Goal: Transaction & Acquisition: Purchase product/service

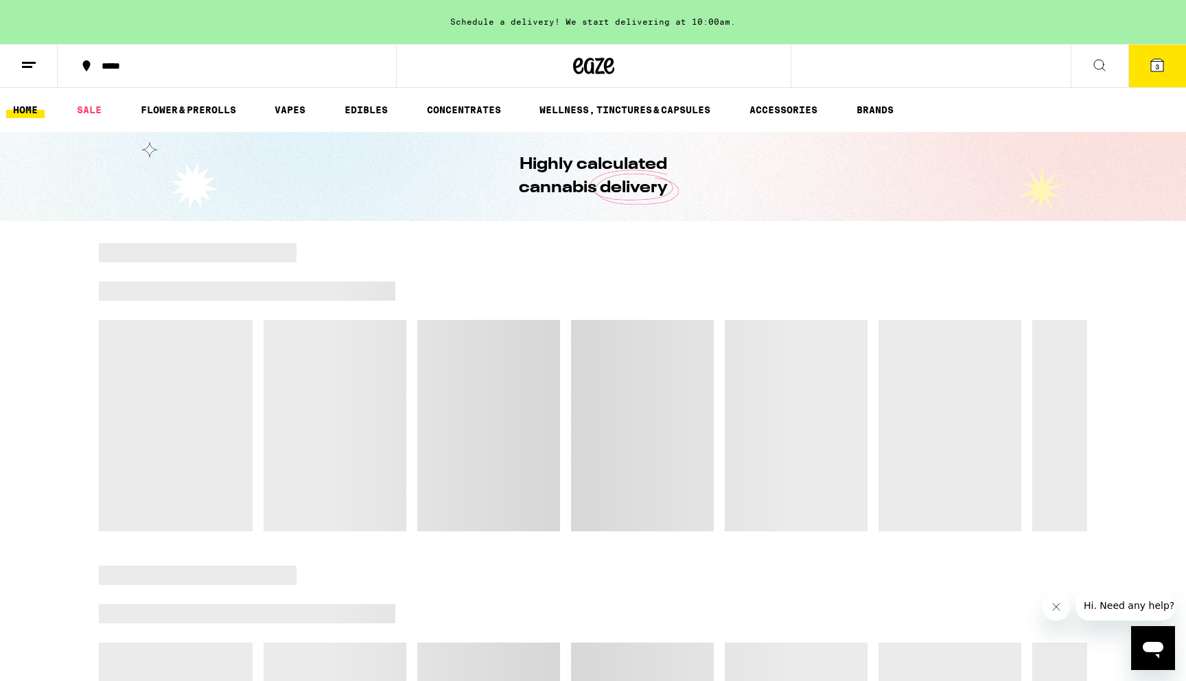
click at [1151, 67] on icon at bounding box center [1157, 65] width 12 height 12
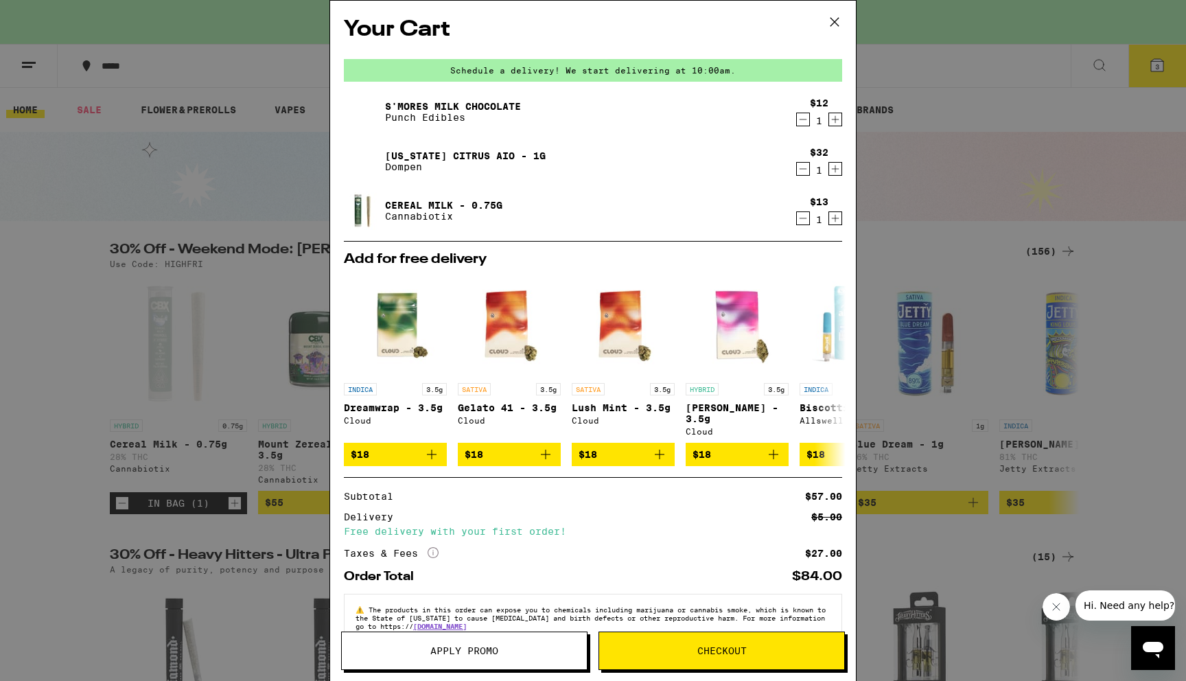
click at [676, 646] on span "Checkout" at bounding box center [721, 651] width 245 height 10
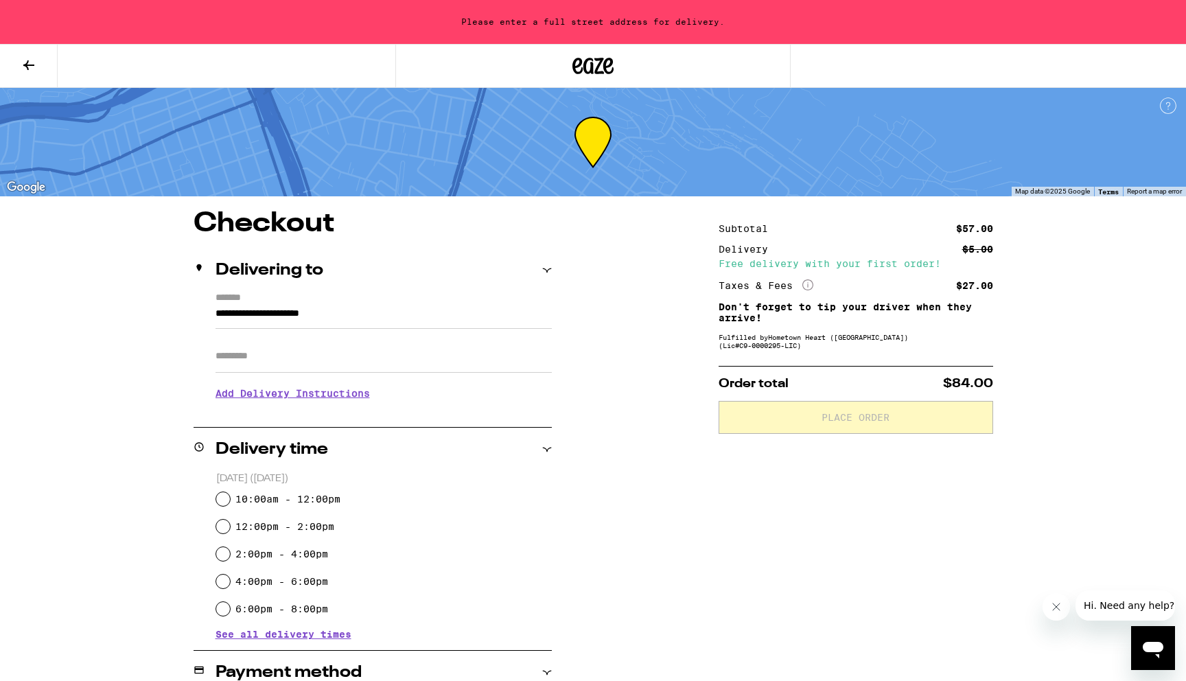
click at [360, 319] on input "**********" at bounding box center [383, 316] width 336 height 23
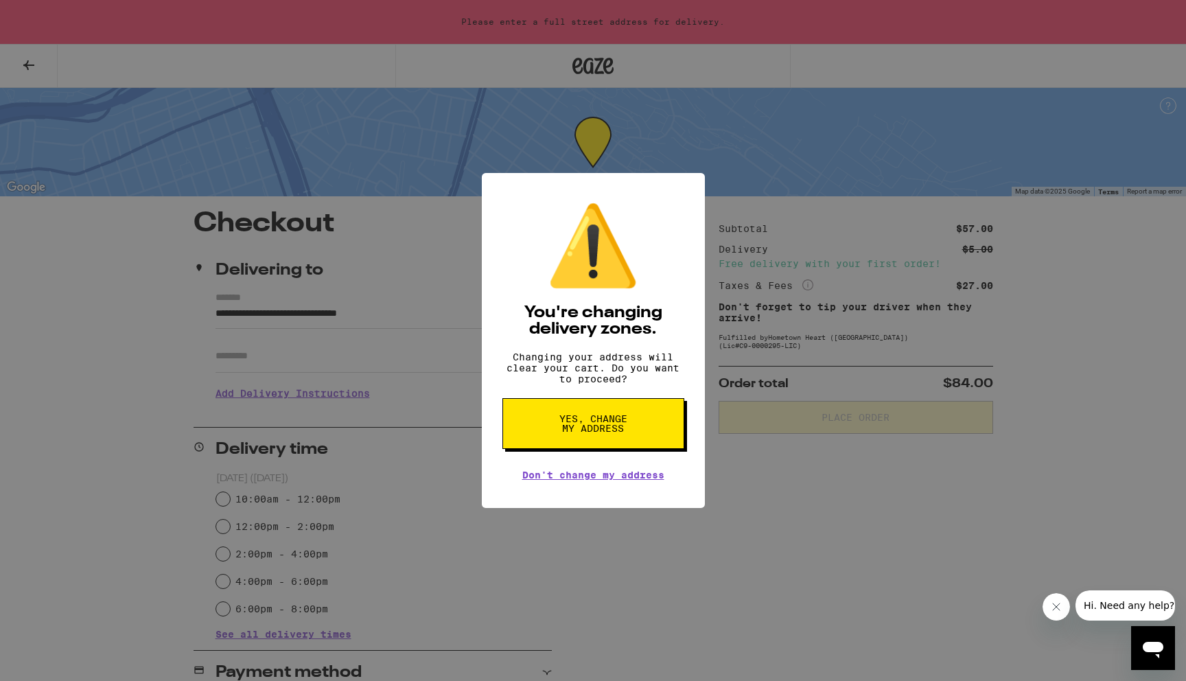
click at [585, 433] on span "Yes, change my address" at bounding box center [593, 423] width 71 height 19
type input "**********"
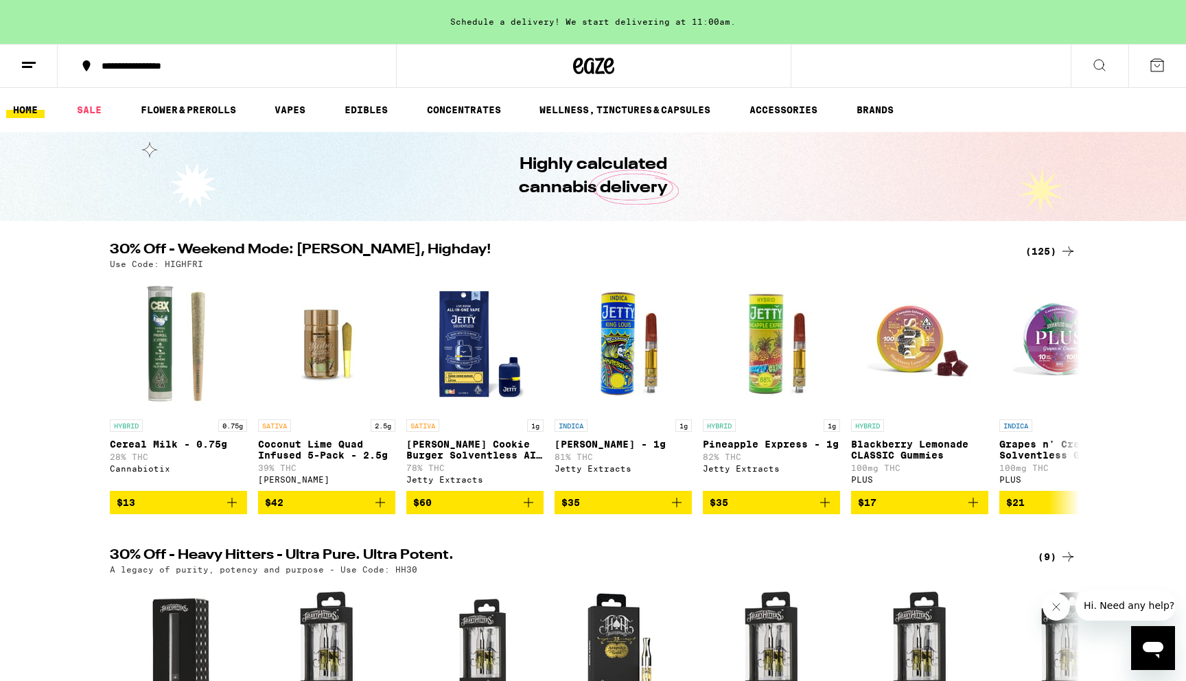
click at [1045, 246] on div "(125)" at bounding box center [1050, 251] width 51 height 16
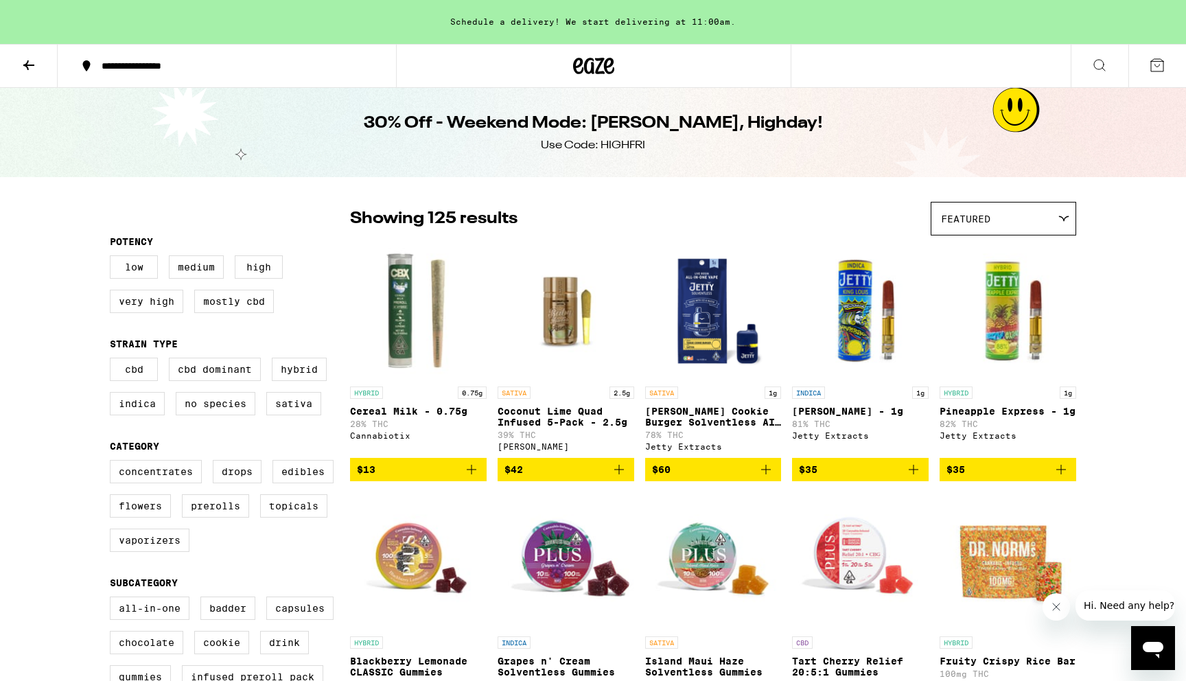
click at [475, 472] on icon "Add to bag" at bounding box center [471, 469] width 16 height 16
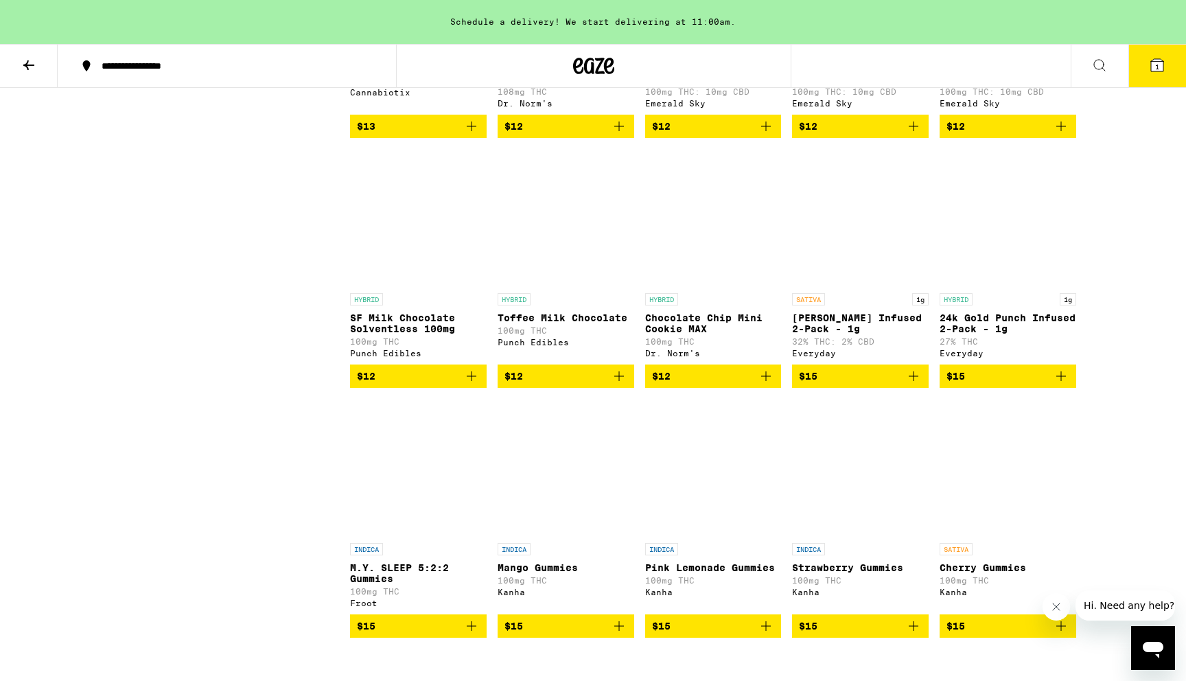
scroll to position [1712, 0]
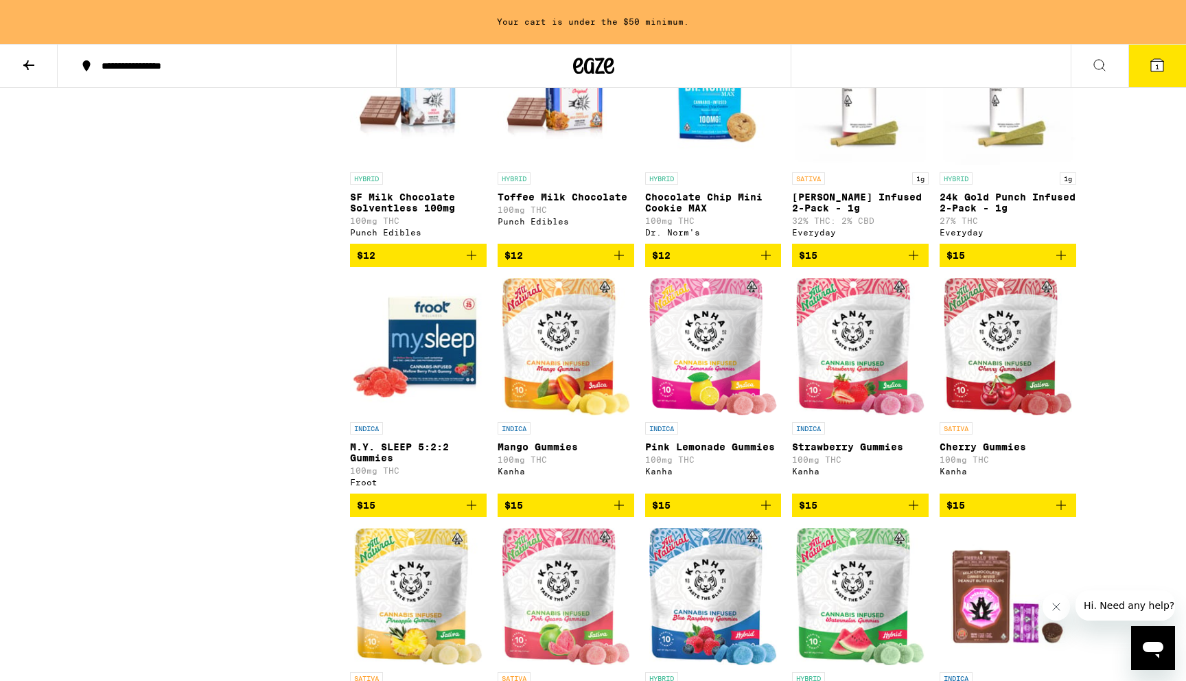
click at [1061, 263] on icon "Add to bag" at bounding box center [1060, 255] width 16 height 16
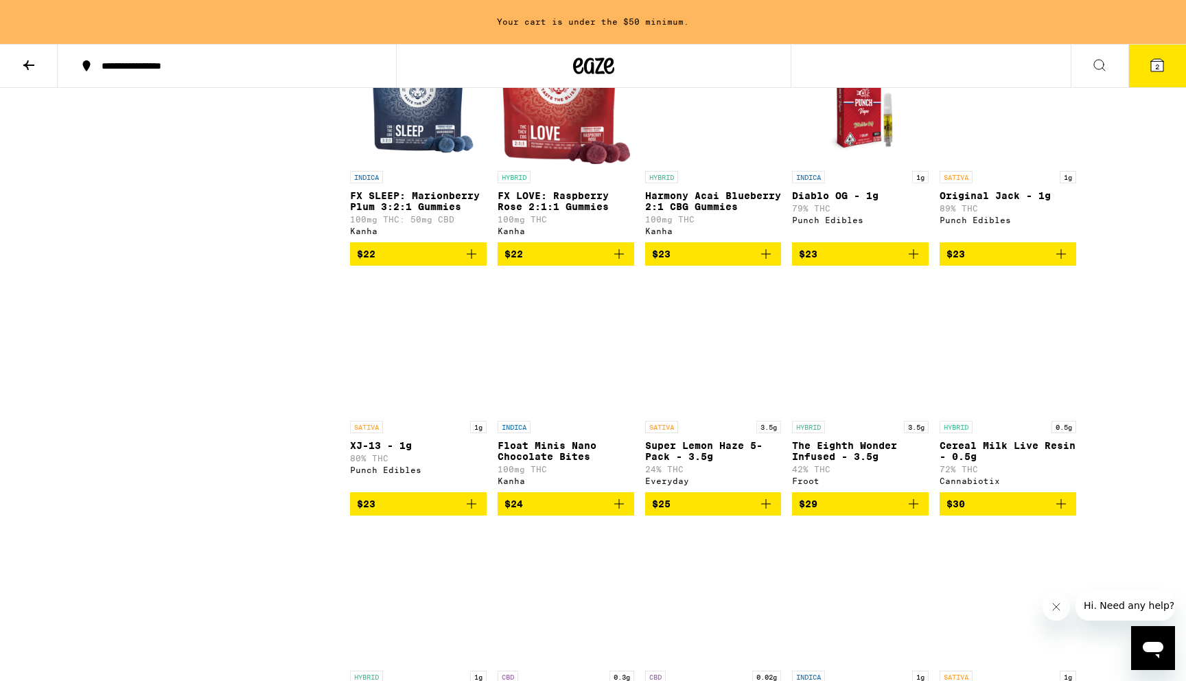
scroll to position [4096, 0]
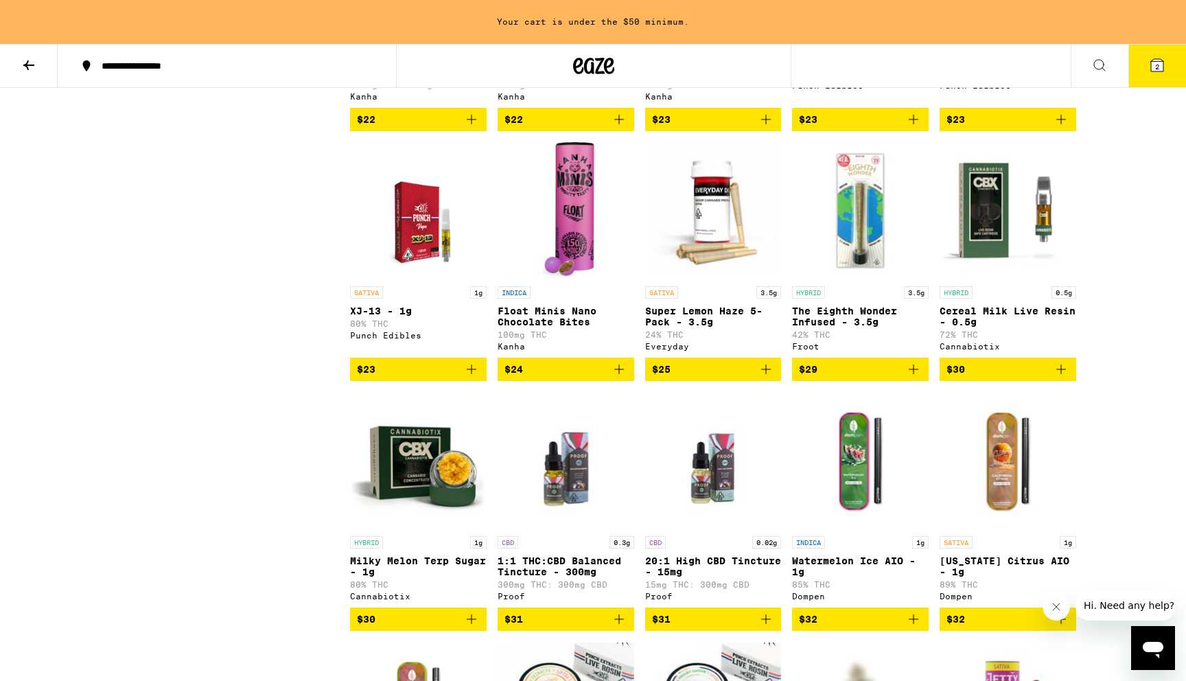
click at [764, 377] on icon "Add to bag" at bounding box center [765, 369] width 16 height 16
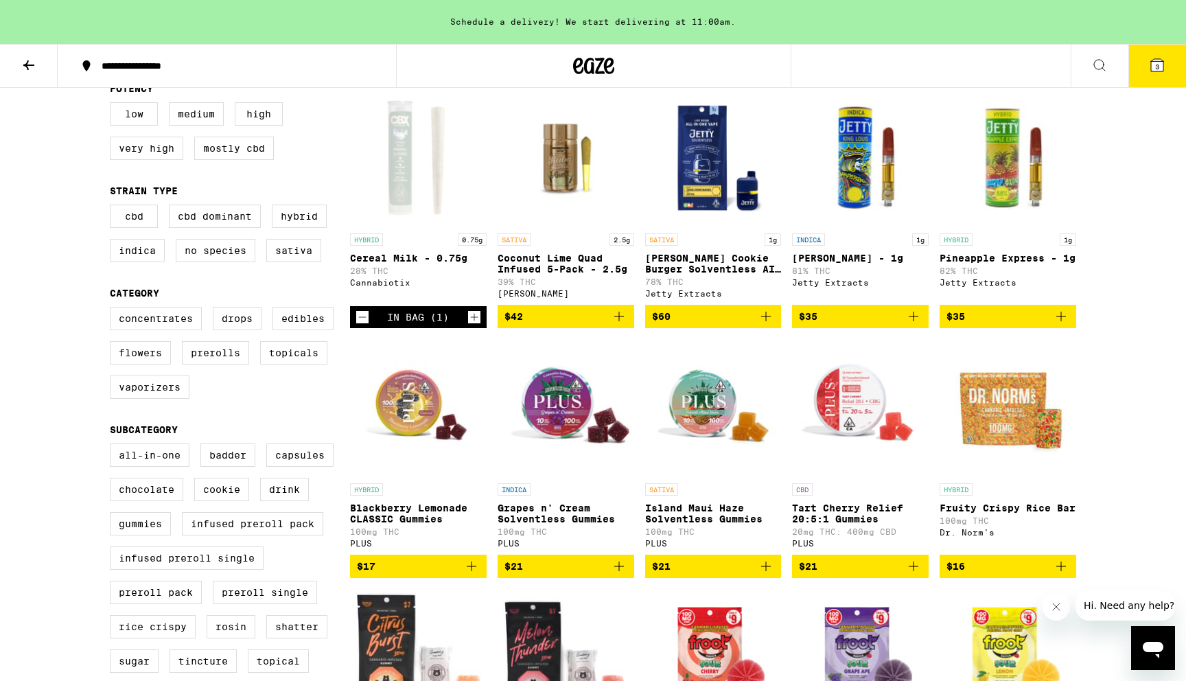
scroll to position [0, 0]
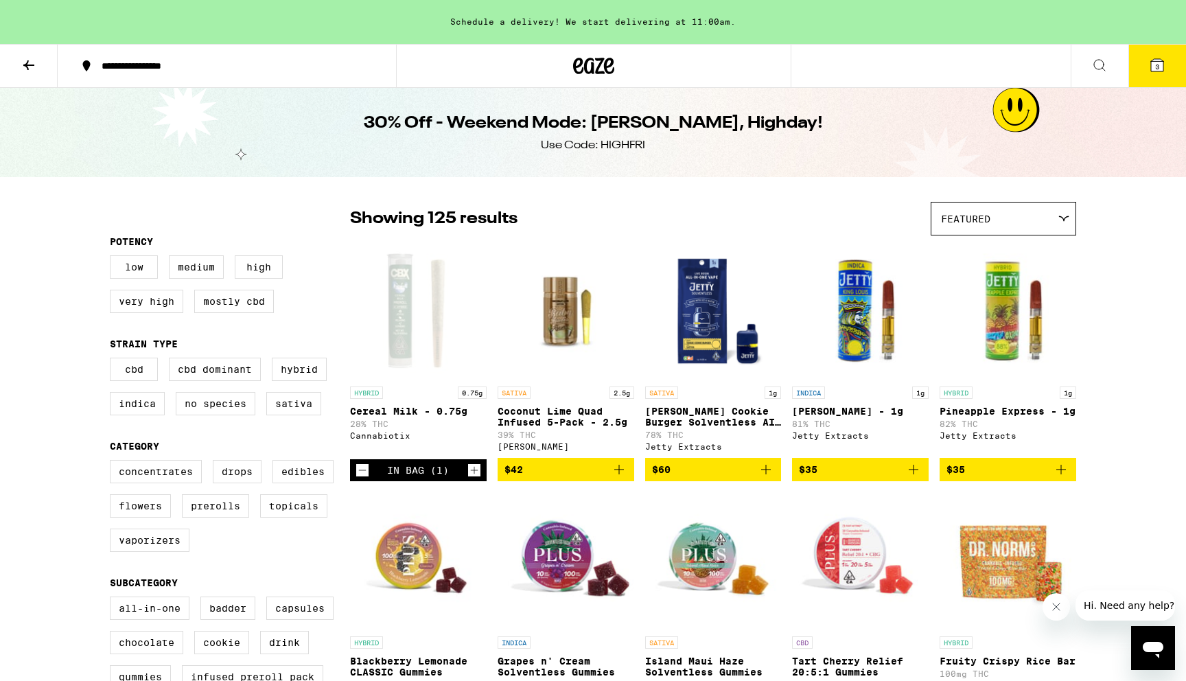
click at [362, 474] on icon "Decrement" at bounding box center [362, 470] width 12 height 16
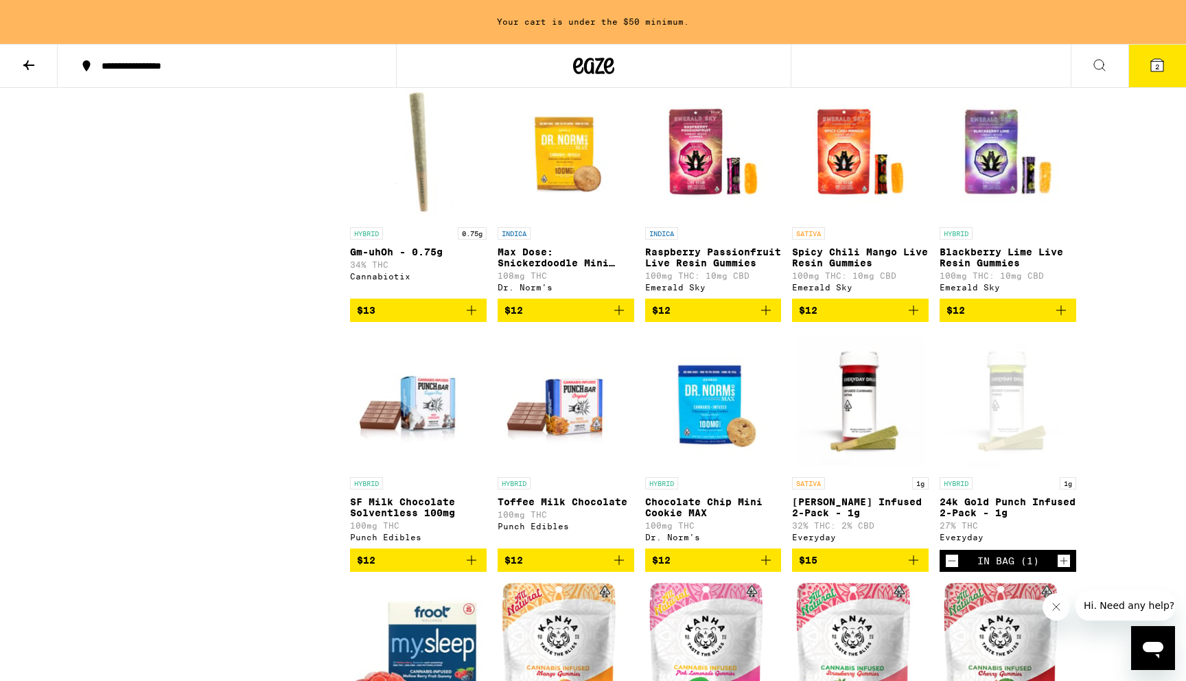
scroll to position [1403, 0]
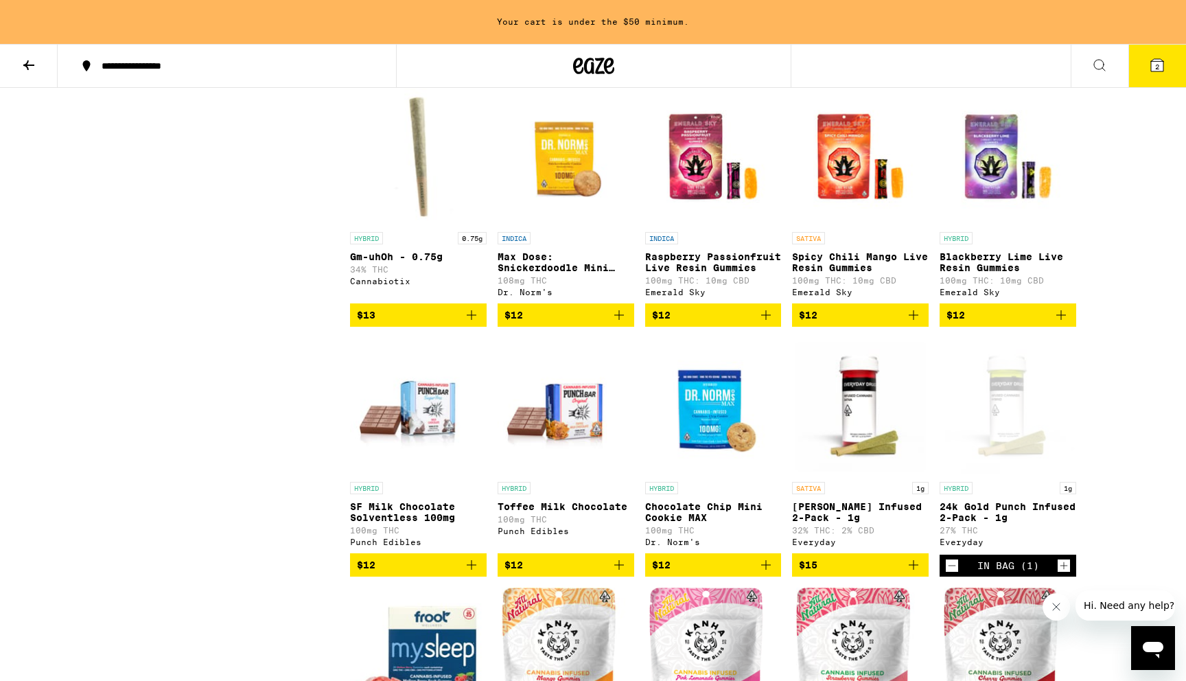
click at [423, 440] on img "Open page for SF Milk Chocolate Solventless 100mg from Punch Edibles" at bounding box center [418, 406] width 137 height 137
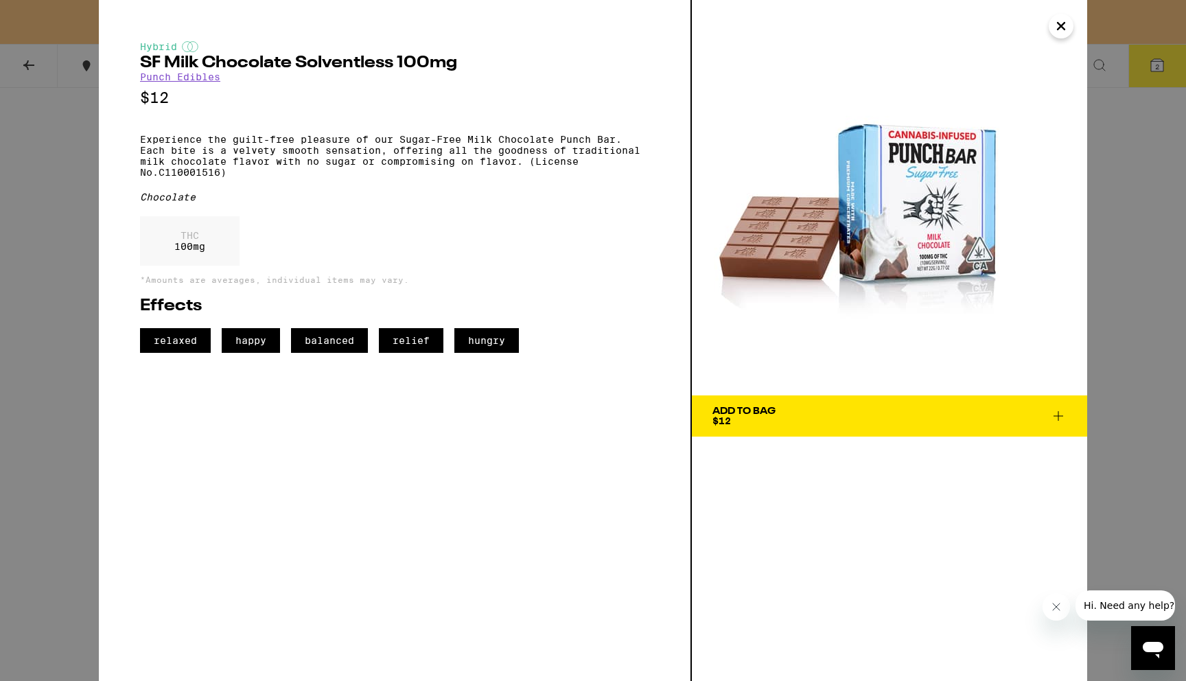
click at [800, 238] on img at bounding box center [889, 197] width 395 height 395
click at [794, 236] on img at bounding box center [889, 197] width 395 height 395
click at [828, 414] on span "Add To Bag $12" at bounding box center [889, 415] width 354 height 19
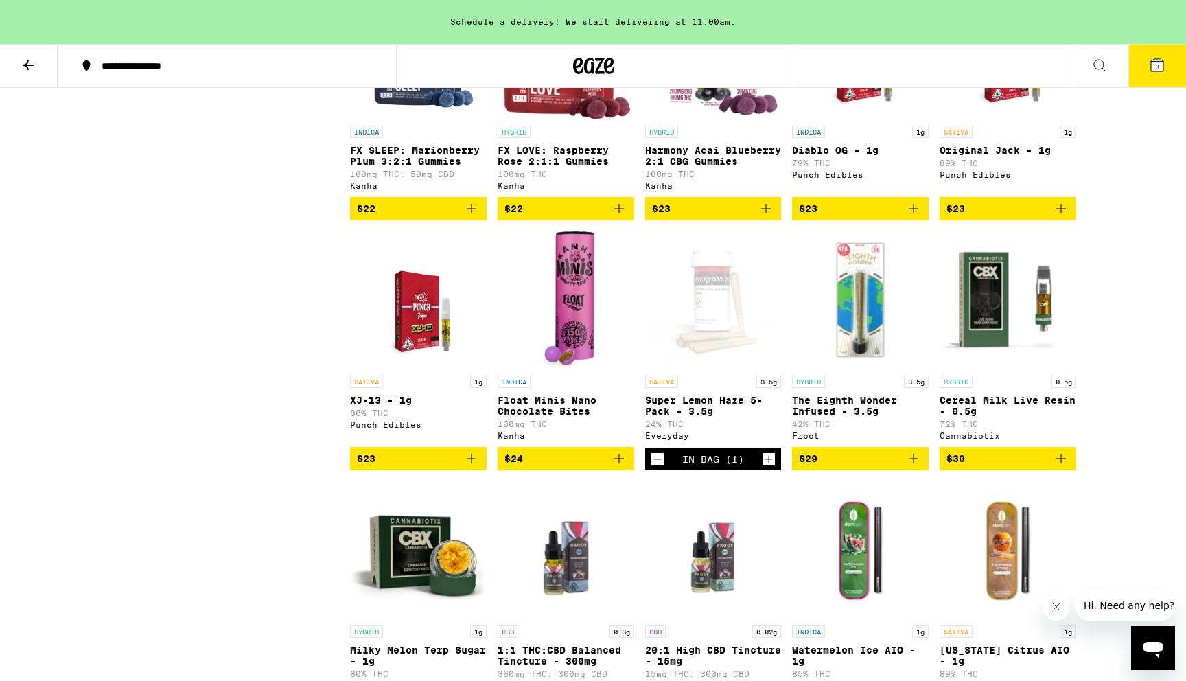
scroll to position [4377, 0]
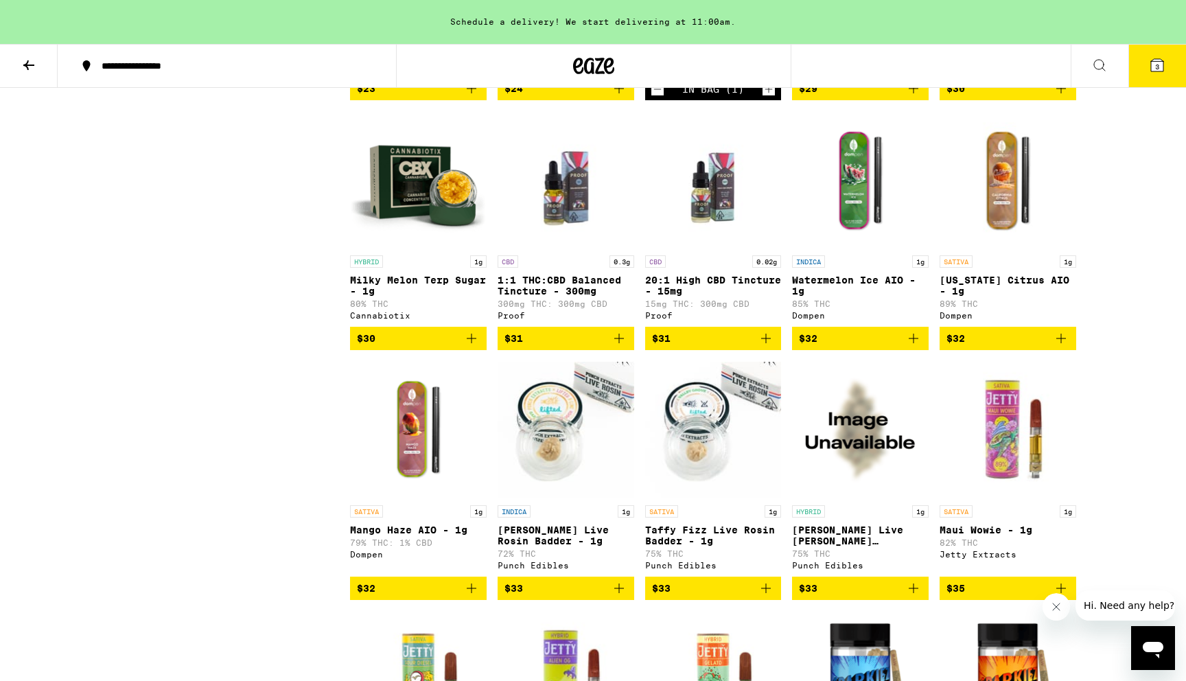
click at [1149, 63] on icon at bounding box center [1157, 65] width 16 height 16
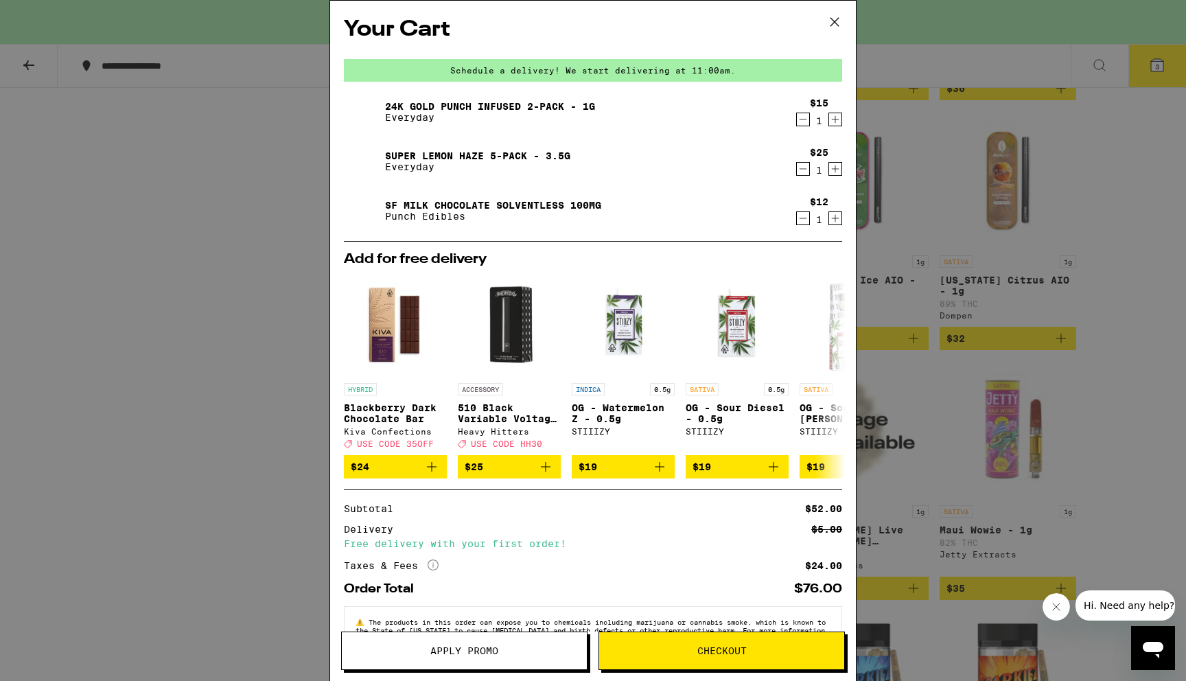
click at [528, 102] on link "24k Gold Punch Infused 2-Pack - 1g" at bounding box center [490, 106] width 210 height 11
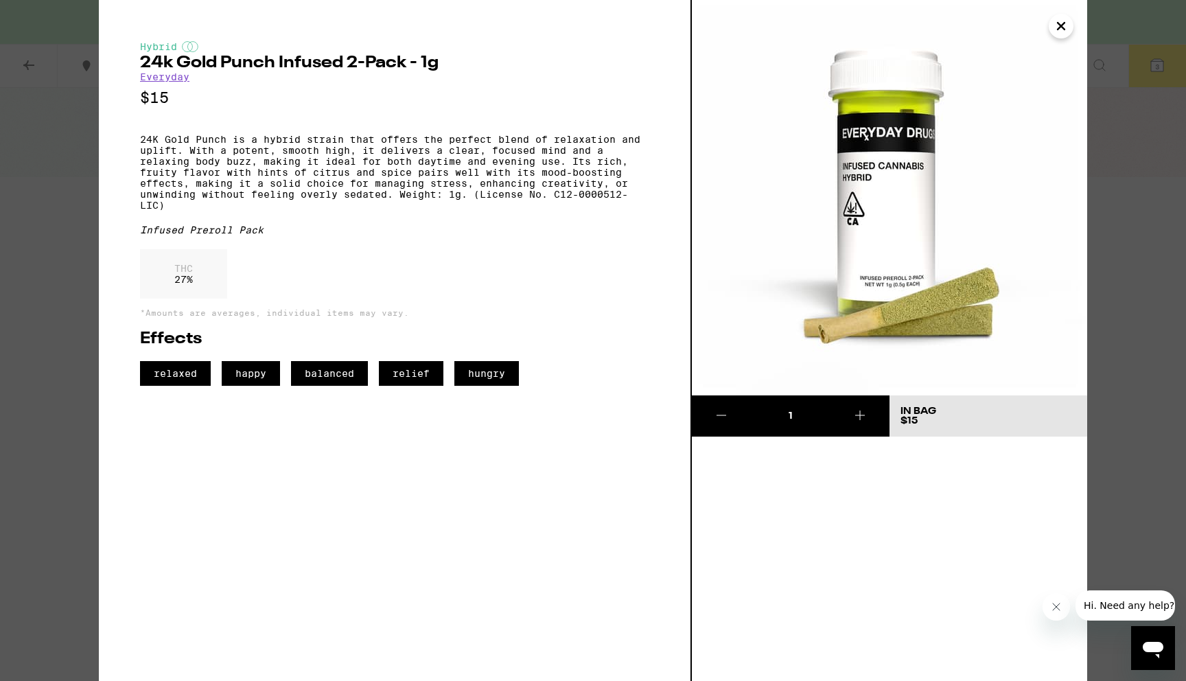
click at [1185, 113] on div "Hybrid 24k Gold Punch Infused 2-Pack - 1g Everyday $15 24K Gold Punch is a hybr…" at bounding box center [593, 340] width 1186 height 681
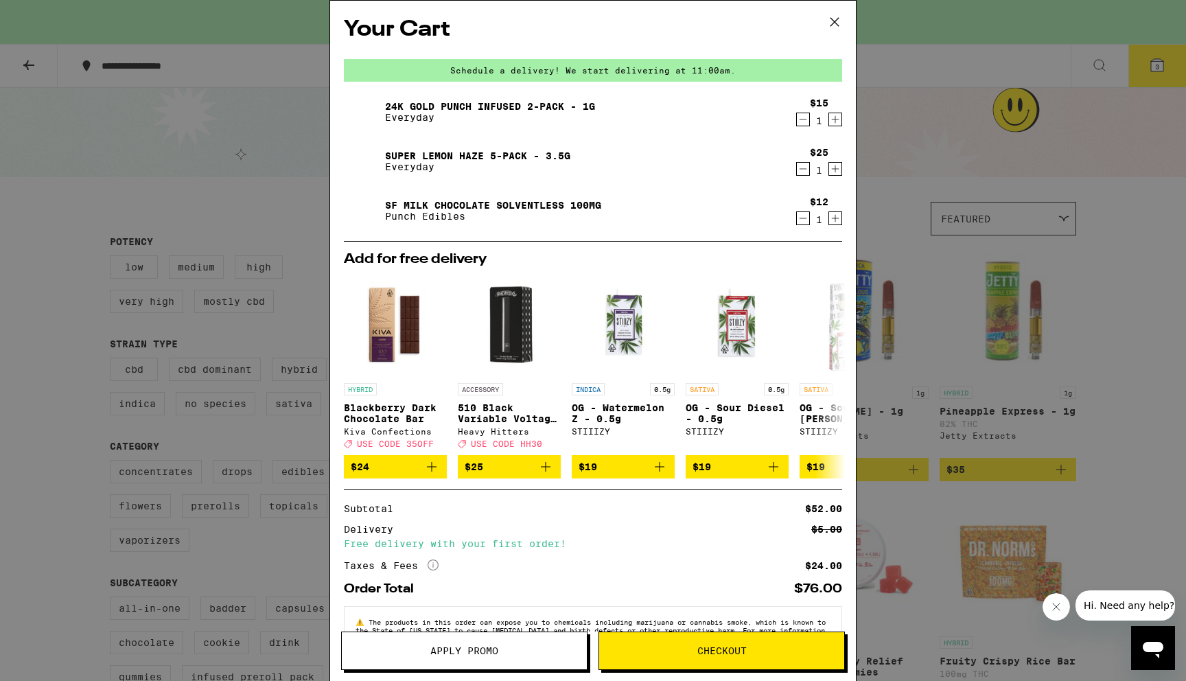
click at [499, 158] on link "Super Lemon Haze 5-Pack - 3.5g" at bounding box center [477, 155] width 185 height 11
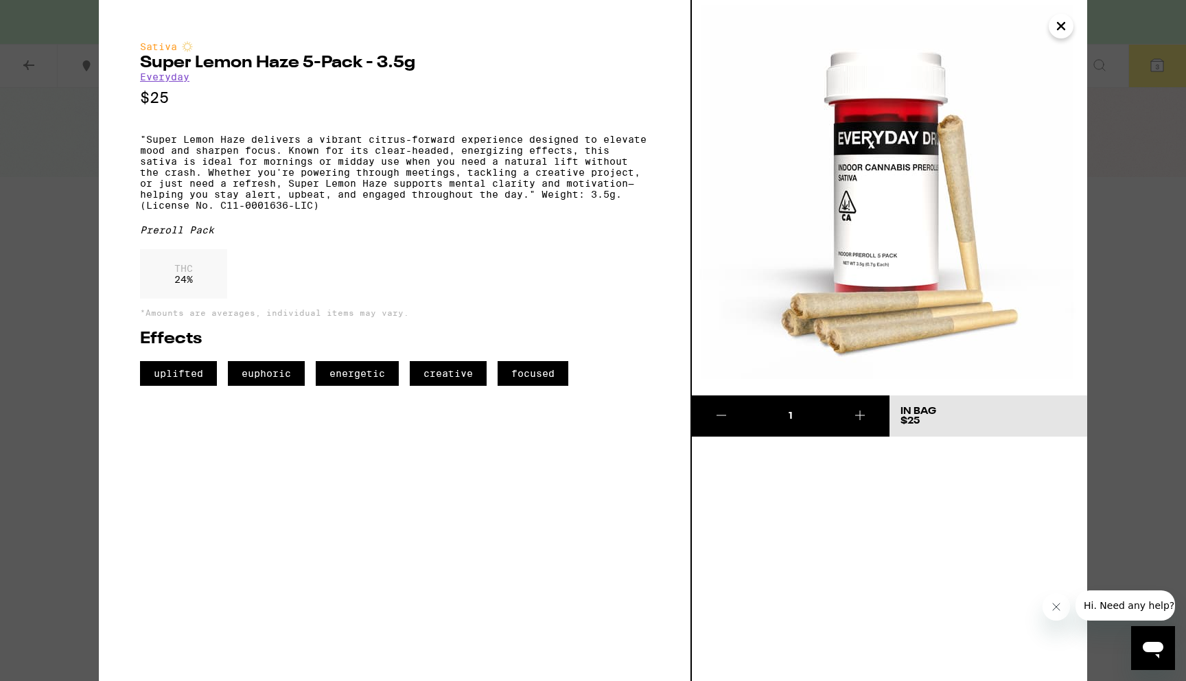
click at [1057, 29] on icon "Close" at bounding box center [1060, 26] width 7 height 7
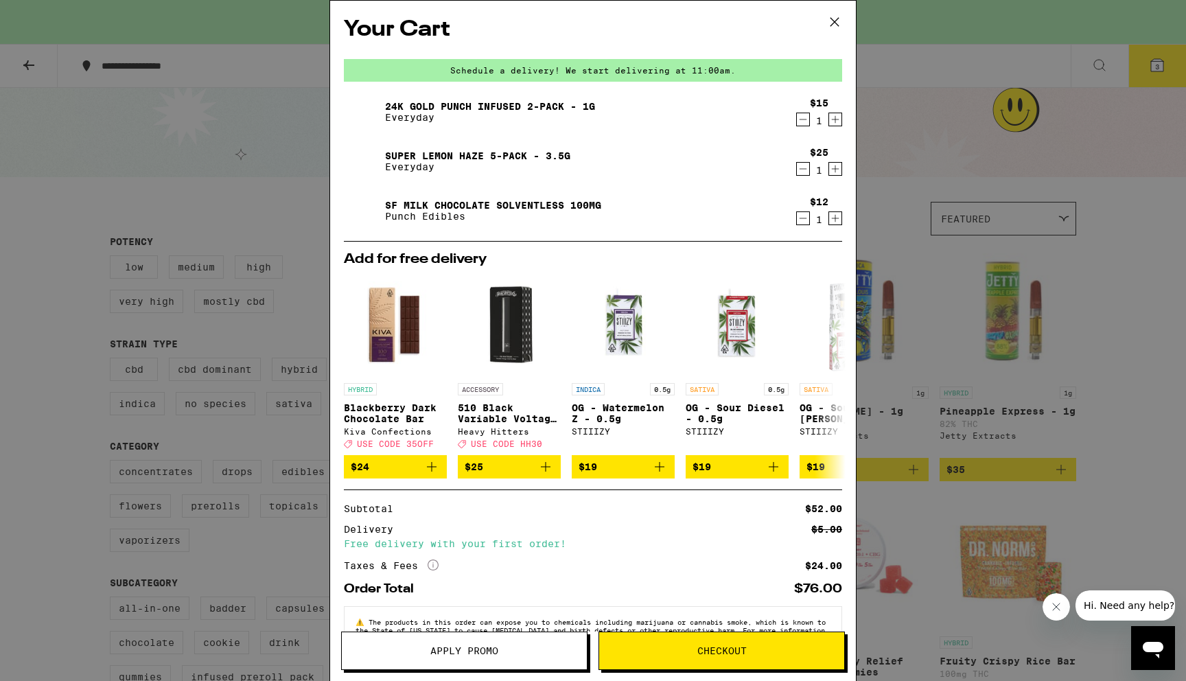
click at [814, 169] on div "1" at bounding box center [819, 170] width 19 height 11
click at [804, 167] on icon "Decrement" at bounding box center [803, 169] width 12 height 16
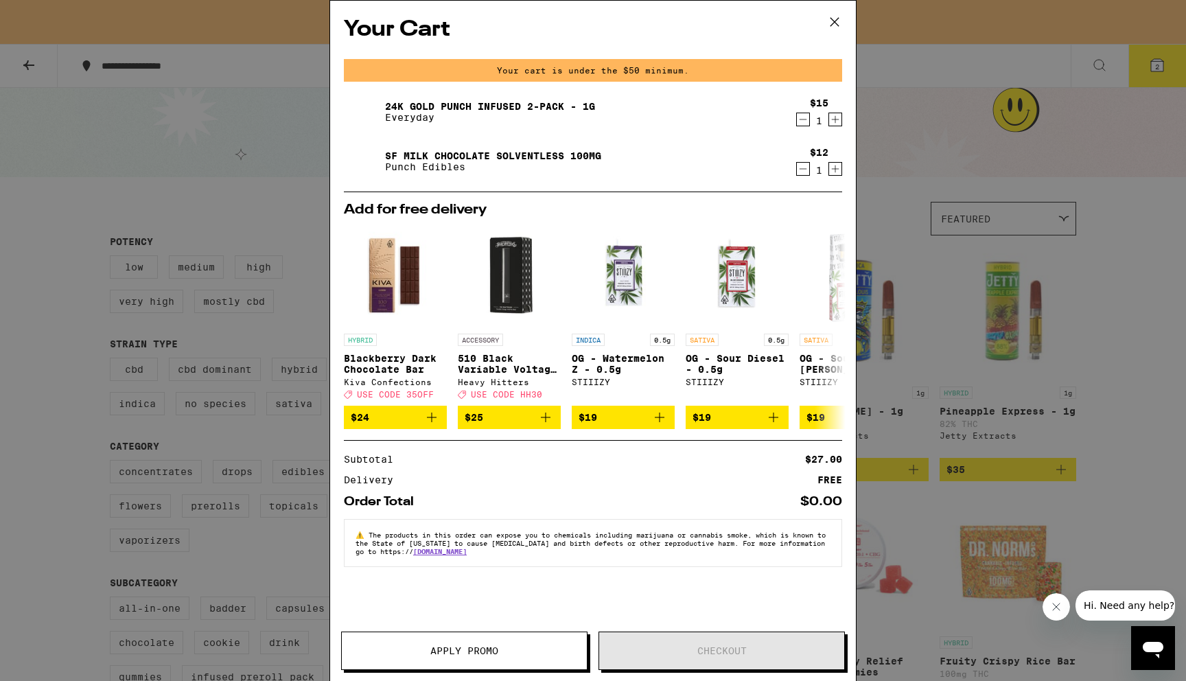
click at [1033, 248] on div "Your Cart Your cart is under the $50 minimum. 24k Gold Punch Infused 2-Pack - 1…" at bounding box center [593, 340] width 1186 height 681
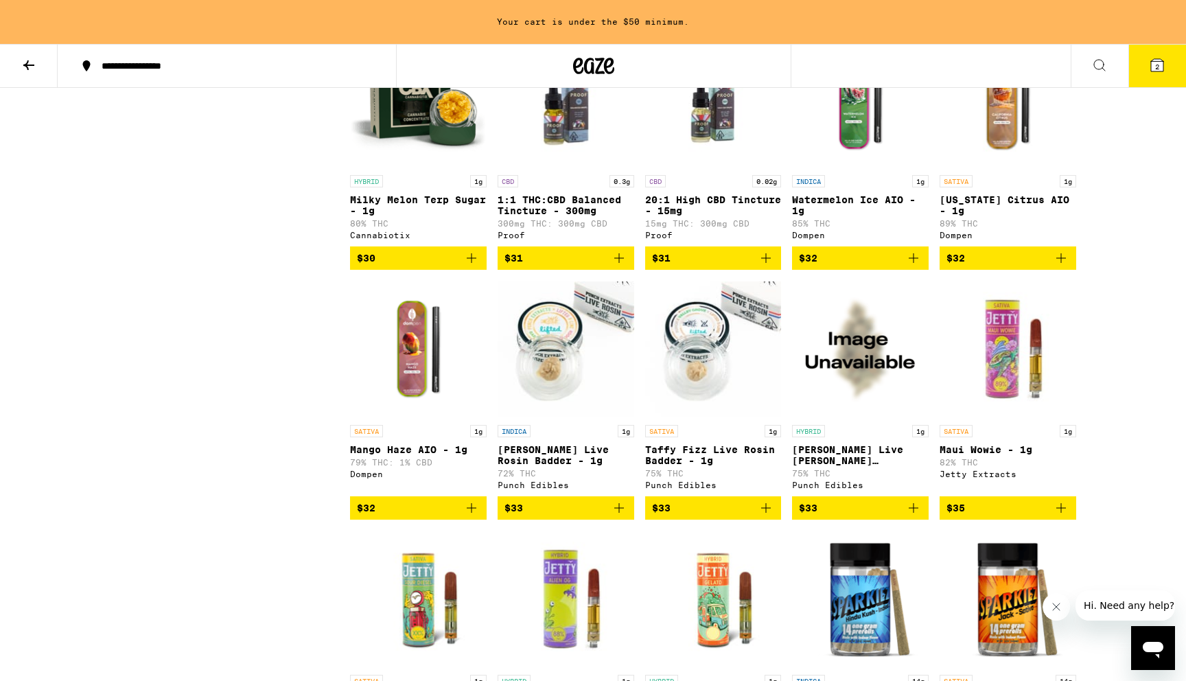
scroll to position [4459, 0]
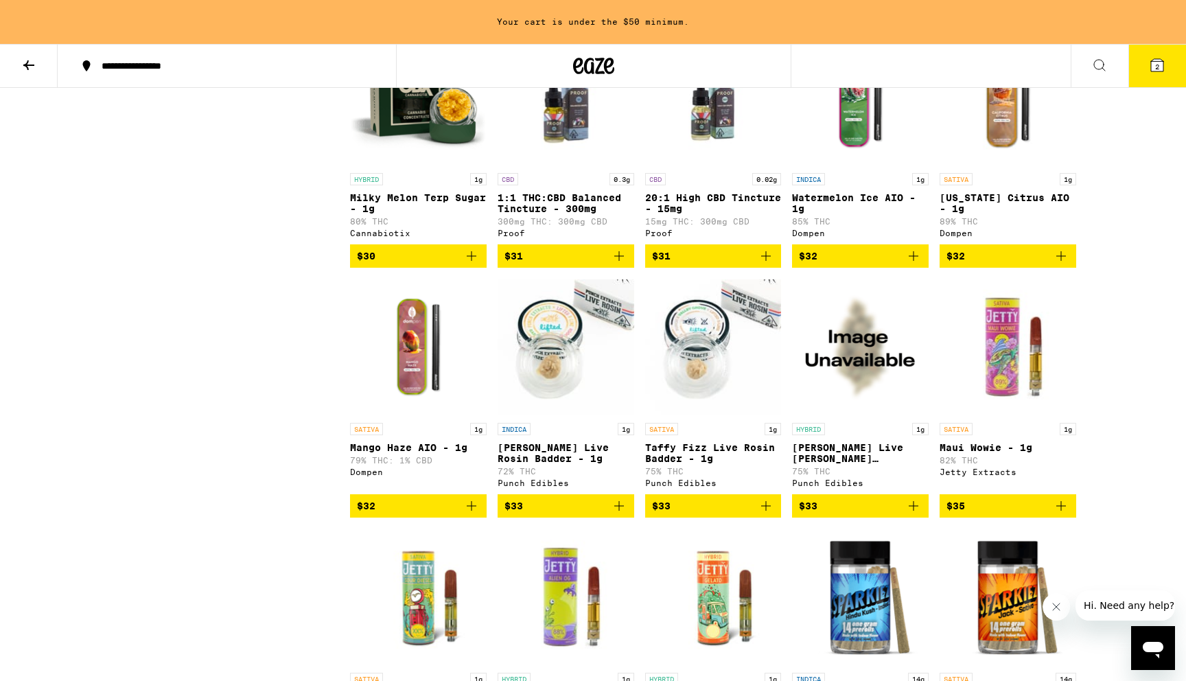
click at [1035, 214] on p "[US_STATE] Citrus AIO - 1g" at bounding box center [1007, 203] width 137 height 22
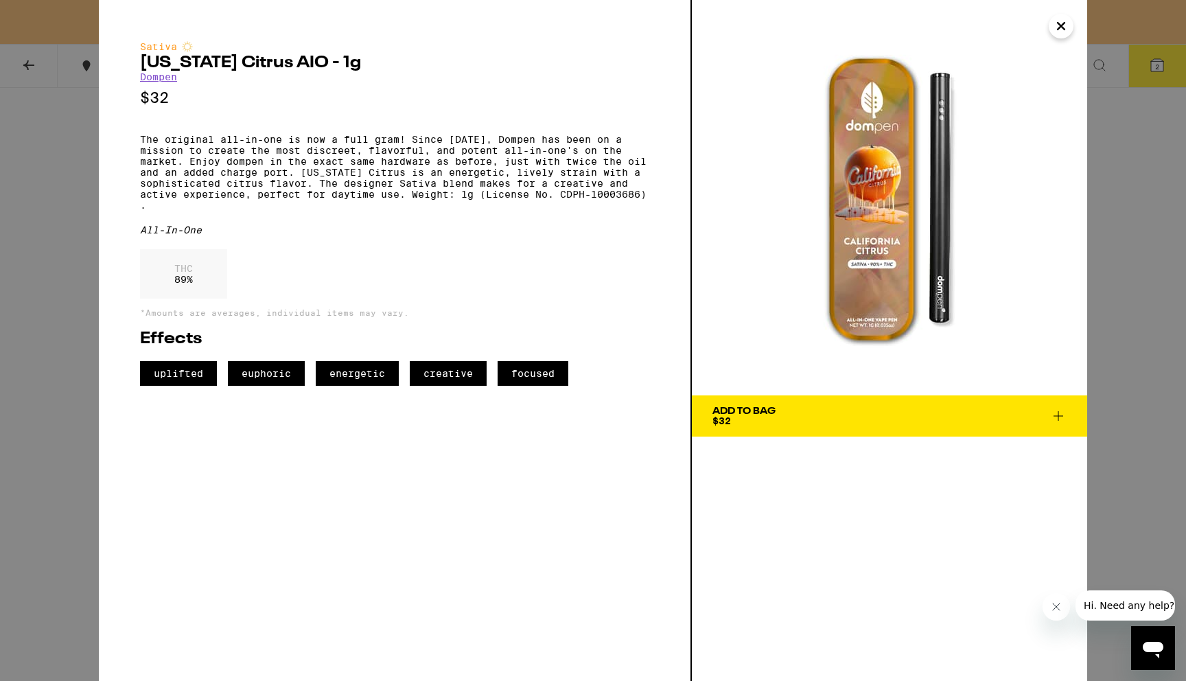
click at [1058, 23] on icon "Close" at bounding box center [1060, 26] width 7 height 7
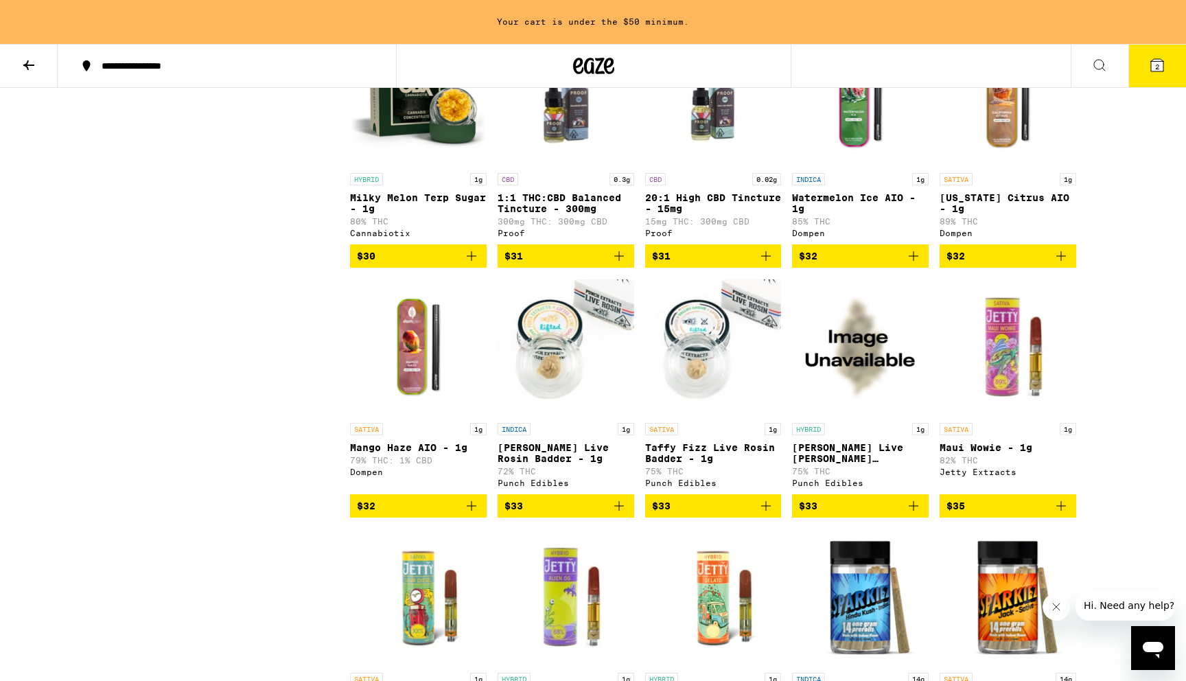
click at [856, 214] on p "Watermelon Ice AIO - 1g" at bounding box center [860, 203] width 137 height 22
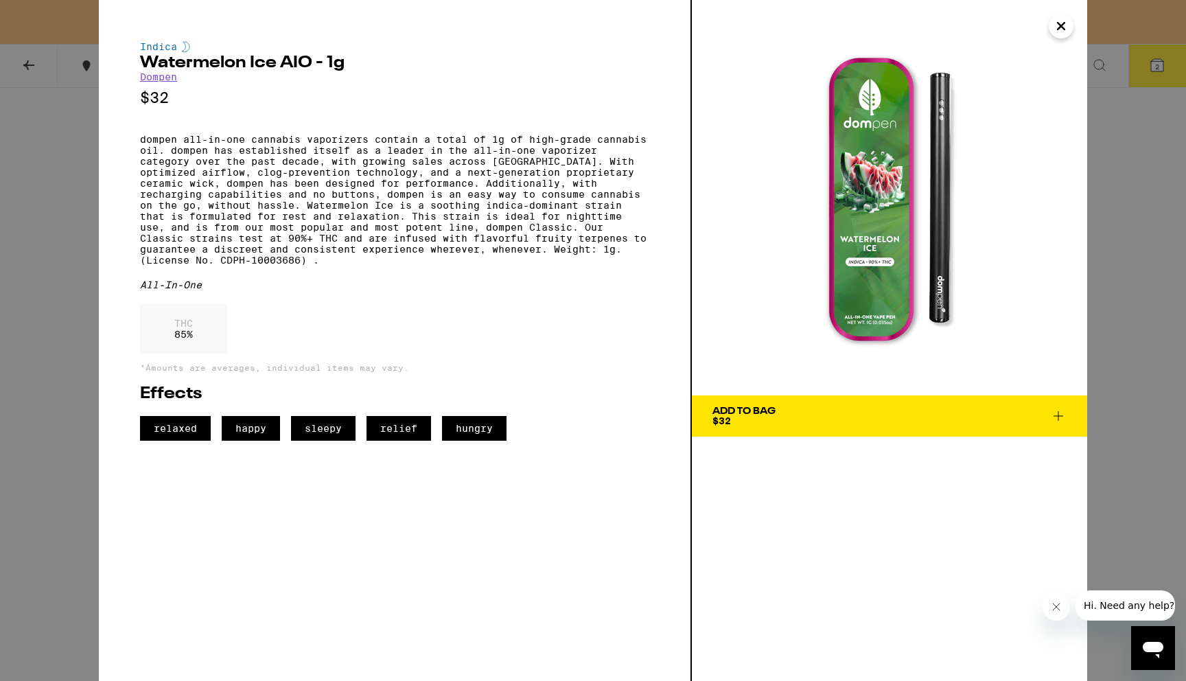
click at [745, 418] on div "Add To Bag $32" at bounding box center [743, 415] width 63 height 19
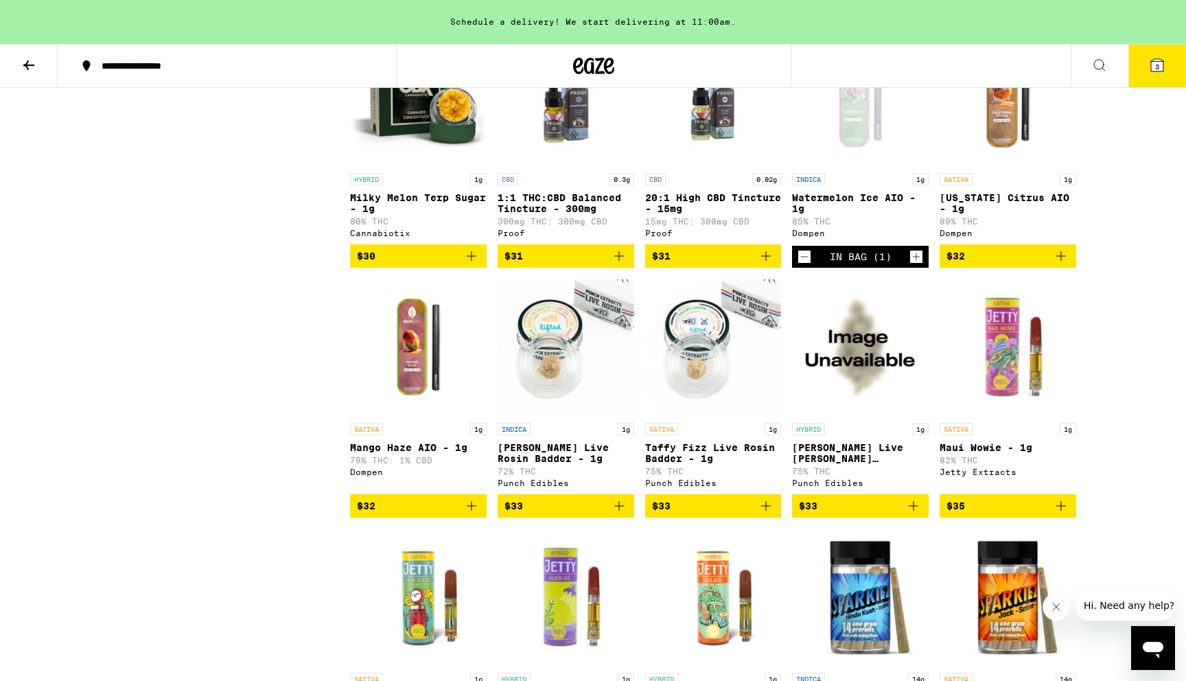
click at [1161, 71] on icon at bounding box center [1157, 65] width 16 height 16
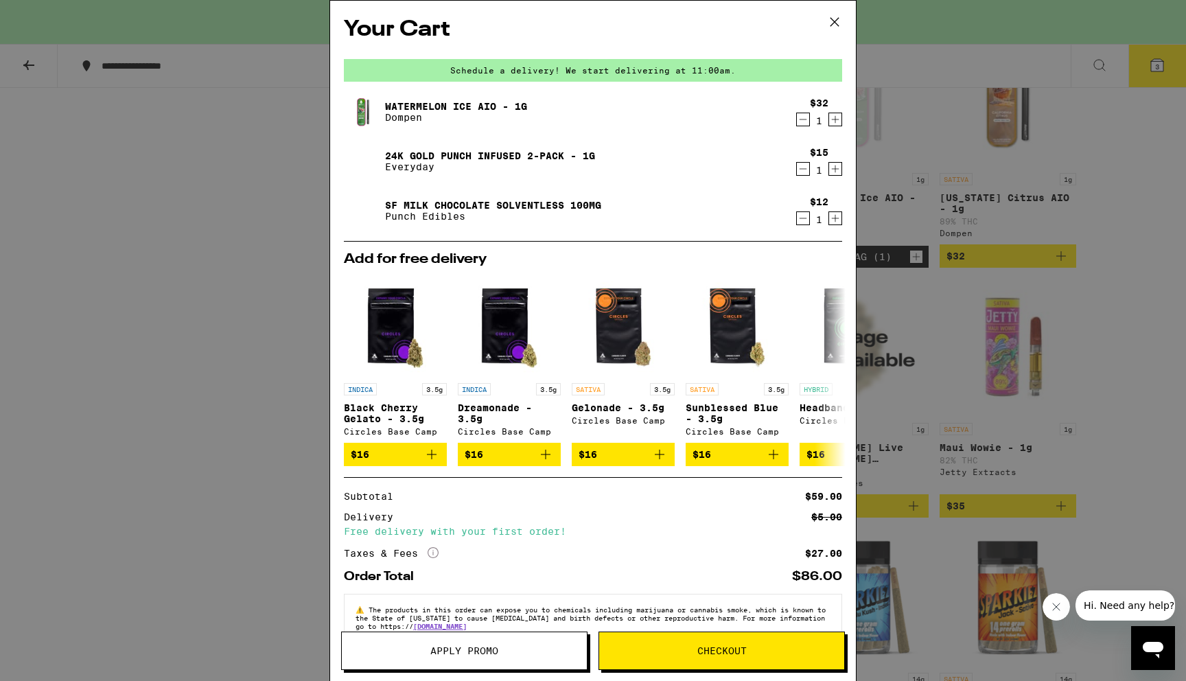
click at [211, 235] on div "Your Cart Schedule a delivery! We start delivering at 11:00am. Watermelon Ice A…" at bounding box center [593, 340] width 1186 height 681
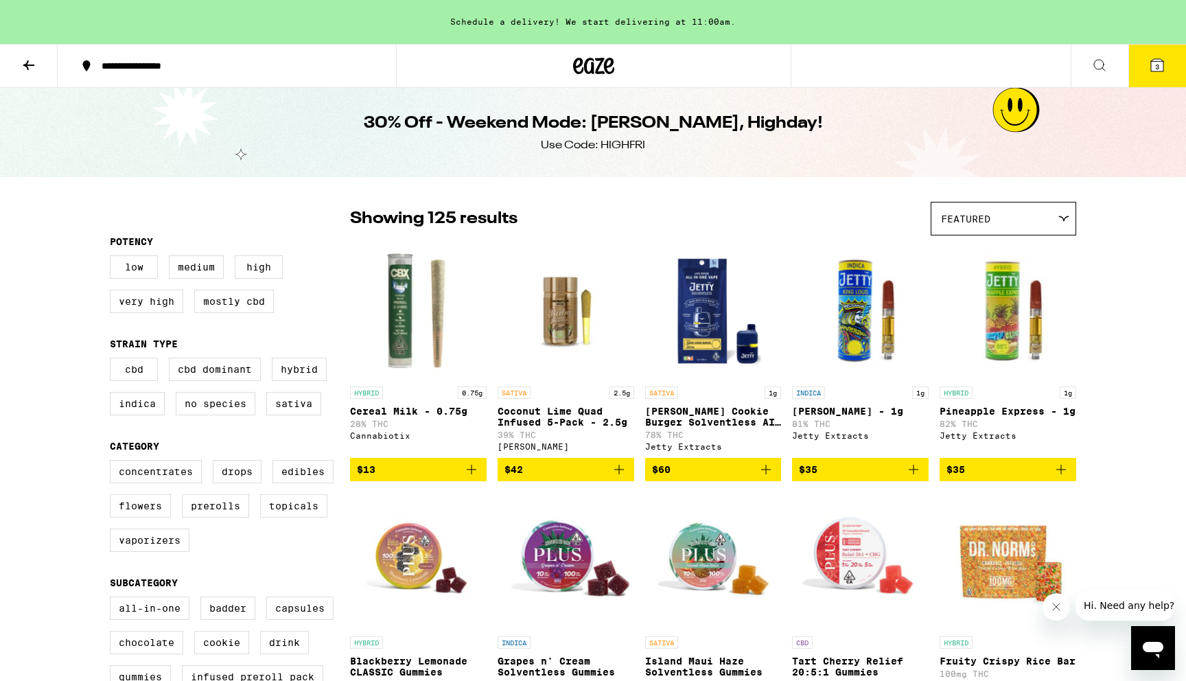
click at [628, 141] on div "Use Code: HIGHFRI" at bounding box center [593, 145] width 104 height 15
copy div "HIGHFRI"
click at [1145, 62] on button "3" at bounding box center [1157, 66] width 58 height 43
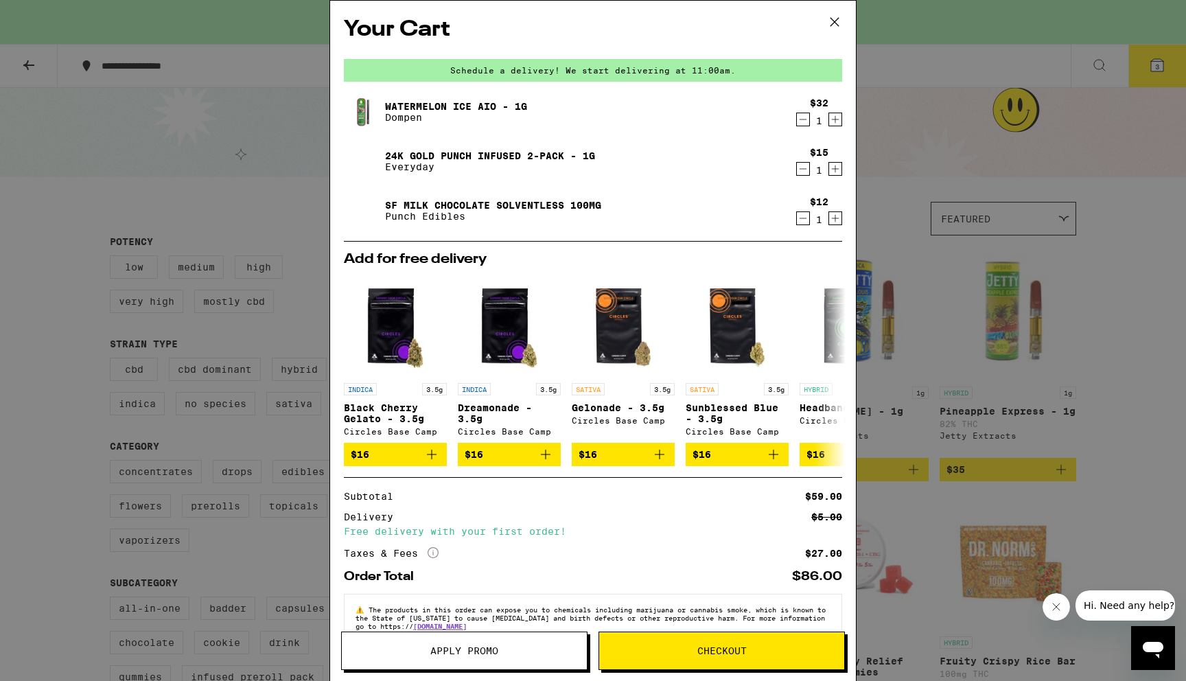
click at [513, 644] on button "Apply Promo" at bounding box center [464, 650] width 246 height 38
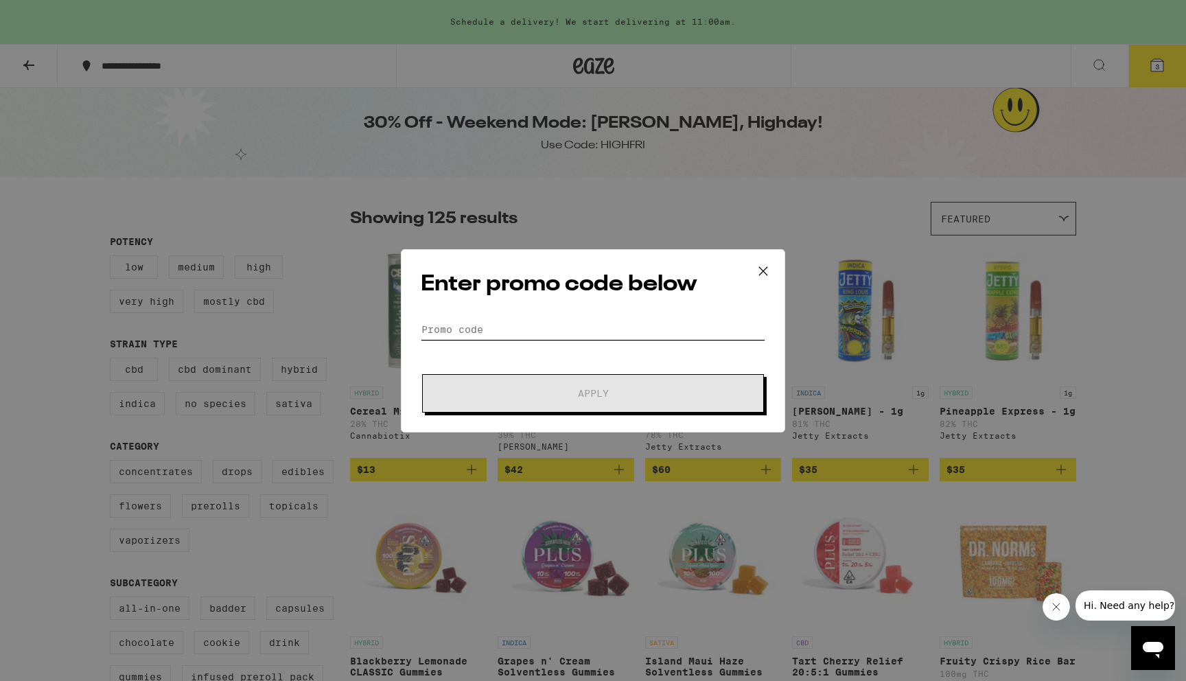
click at [469, 333] on input "Promo Code" at bounding box center [593, 329] width 344 height 21
paste input "HIGHFRI"
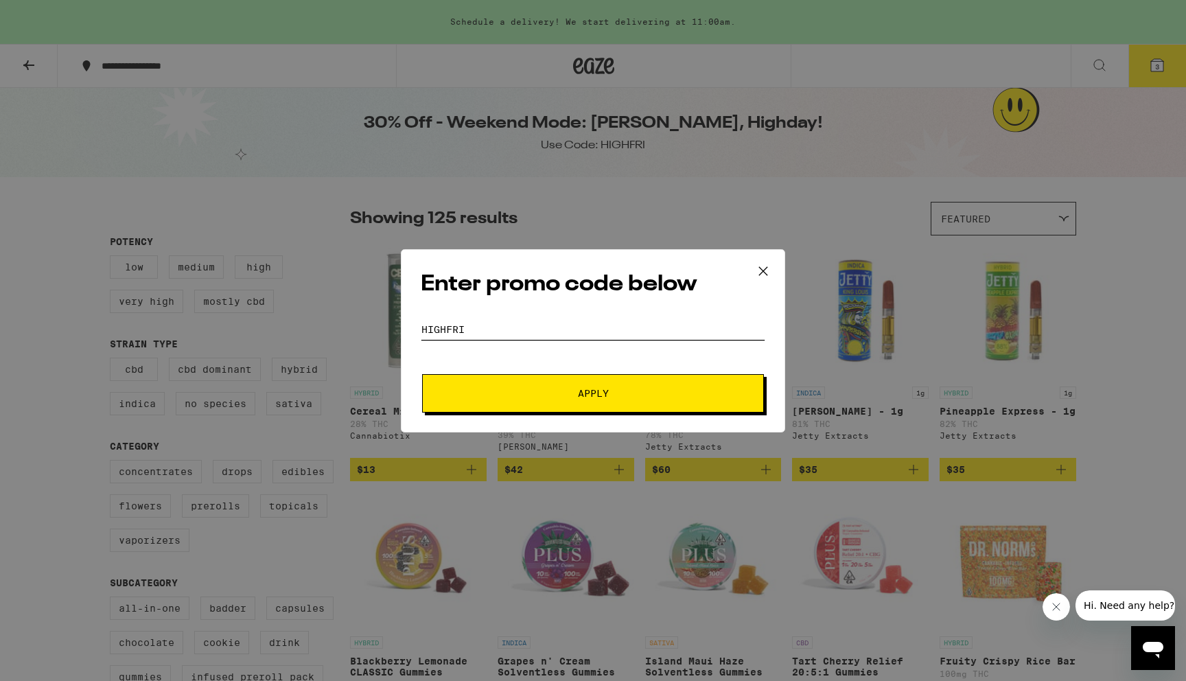
type input "HIGHFRI"
click at [466, 381] on button "Apply" at bounding box center [593, 393] width 342 height 38
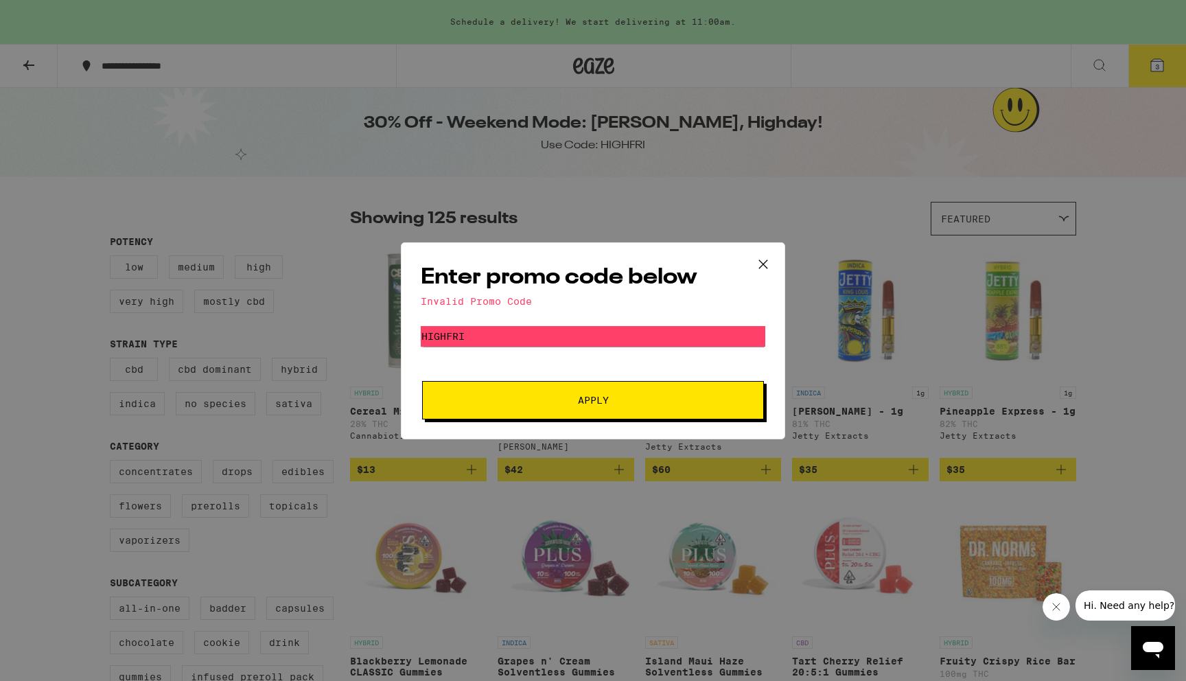
click at [331, 313] on div "Enter promo code below Invalid Promo Code Promo Code HIGHFRI Apply" at bounding box center [593, 340] width 1186 height 681
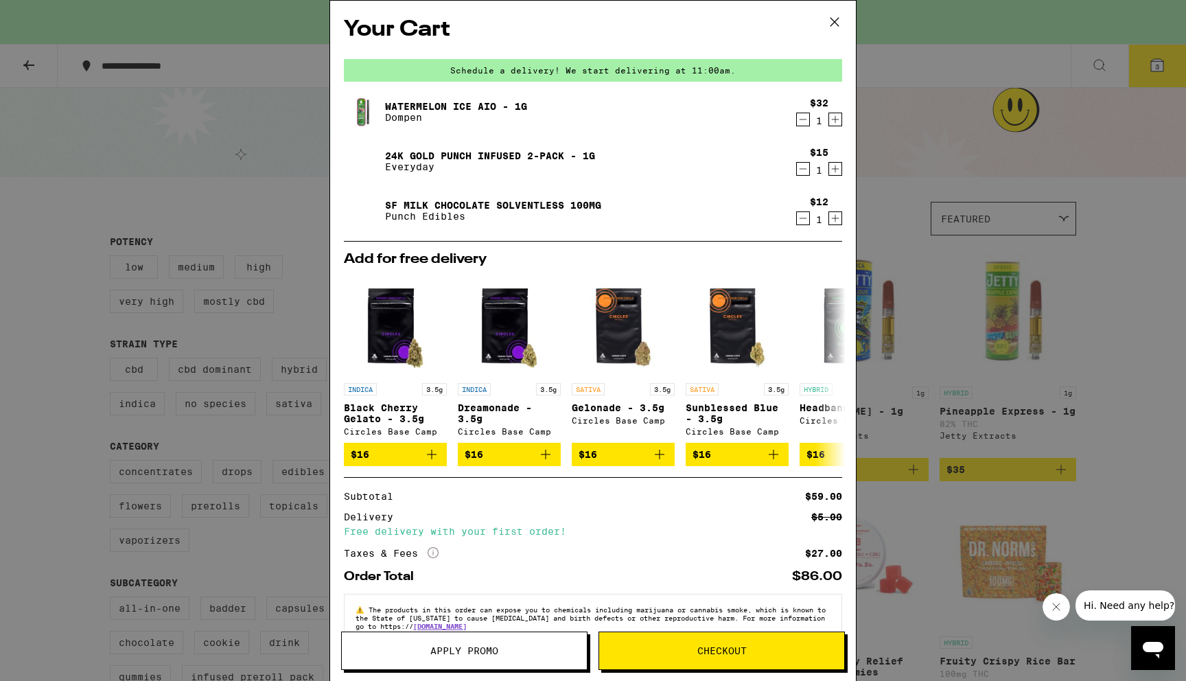
click at [484, 658] on button "Apply Promo" at bounding box center [464, 650] width 246 height 38
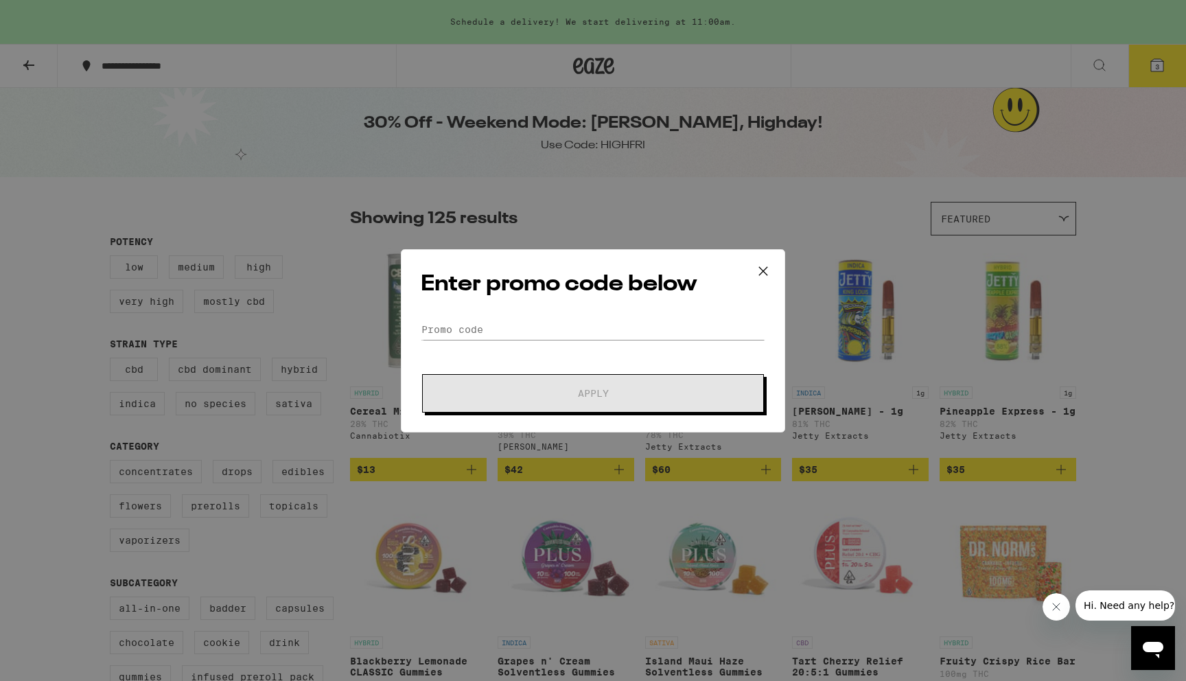
click at [531, 349] on form "Promo Code Apply" at bounding box center [593, 365] width 344 height 93
click at [517, 320] on input "Promo Code" at bounding box center [593, 329] width 344 height 21
paste input "HIGHFRI"
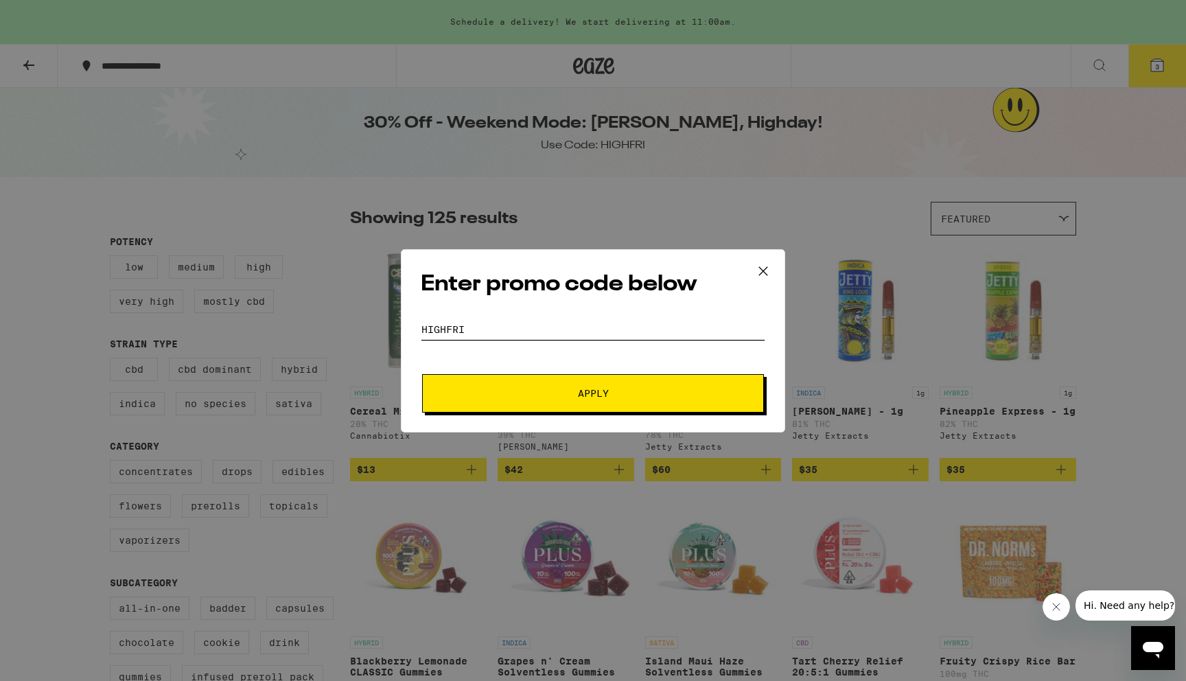
type input "HIGHFRI"
click at [530, 407] on button "Apply" at bounding box center [593, 393] width 342 height 38
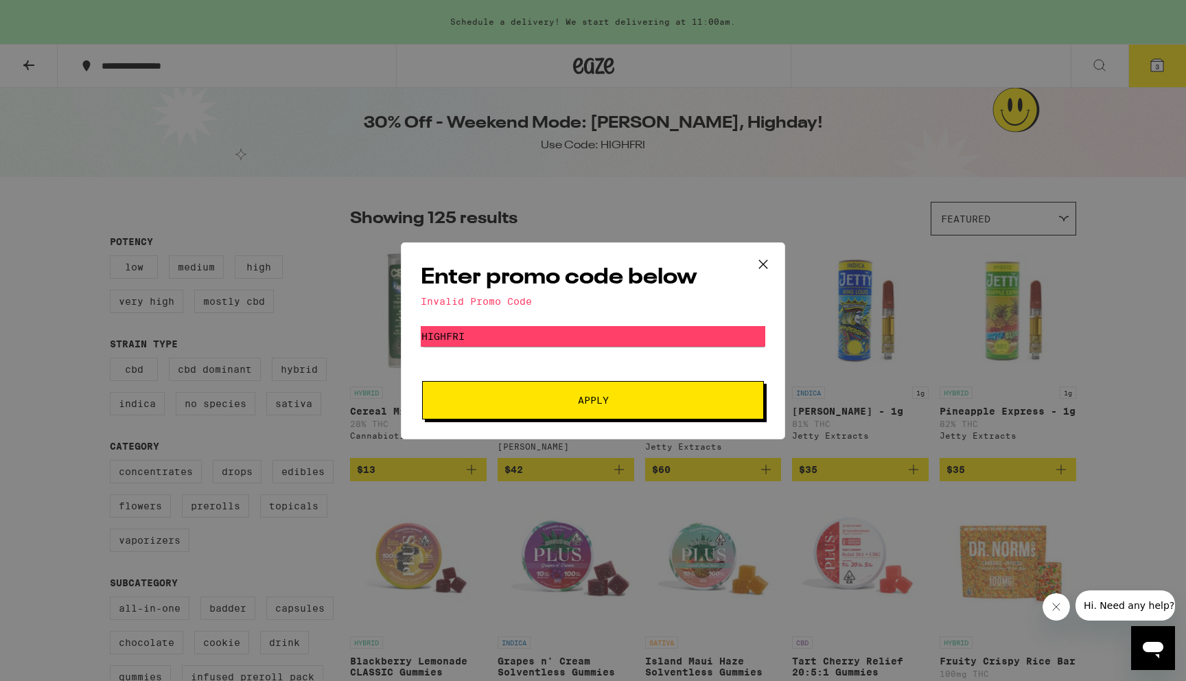
click at [760, 259] on icon at bounding box center [763, 264] width 21 height 21
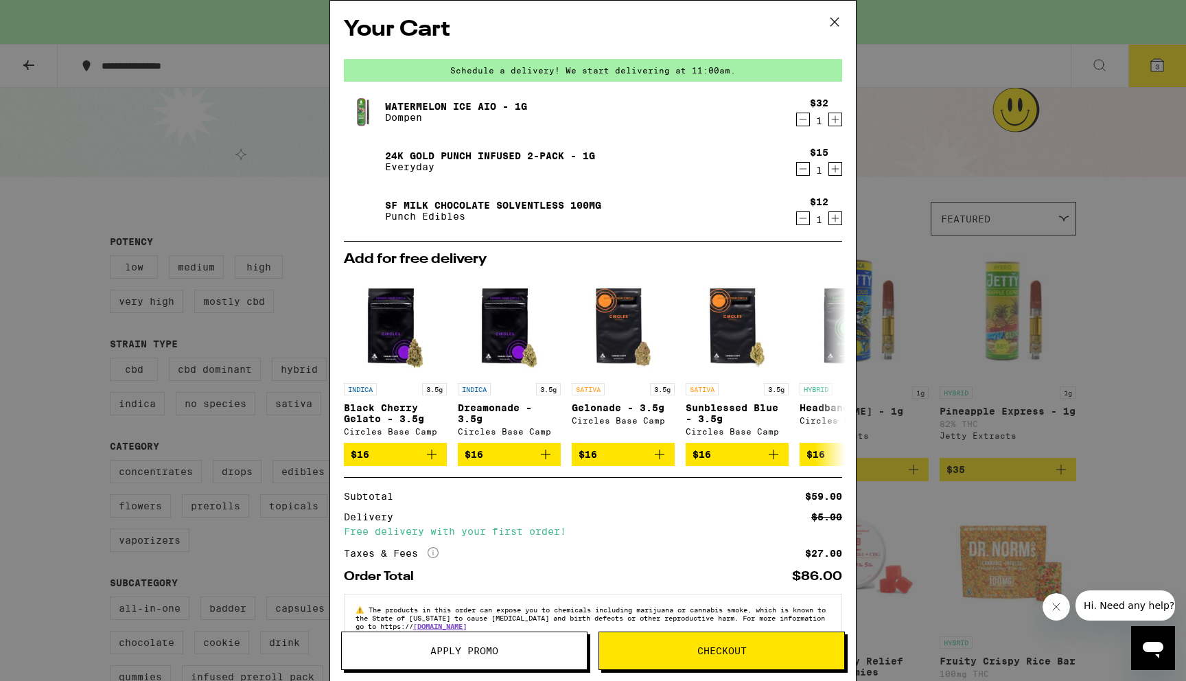
click at [158, 81] on div "Your Cart Schedule a delivery! We start delivering at 11:00am. Watermelon Ice A…" at bounding box center [593, 340] width 1186 height 681
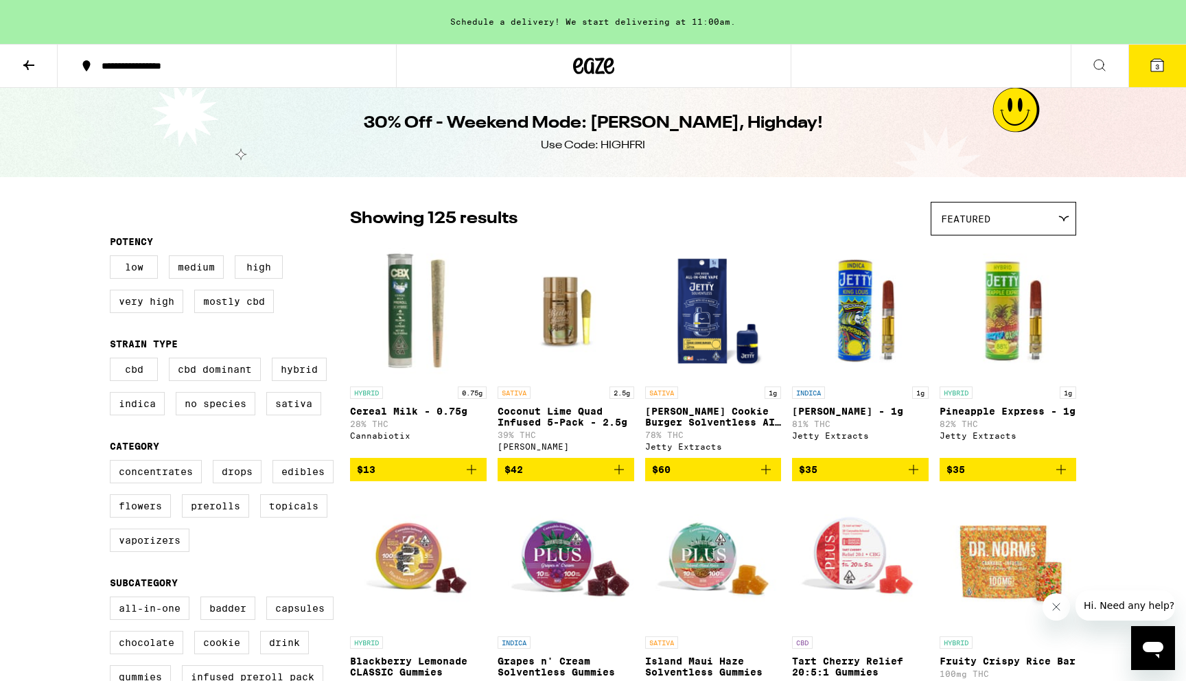
click at [58, 74] on button "**********" at bounding box center [227, 65] width 338 height 41
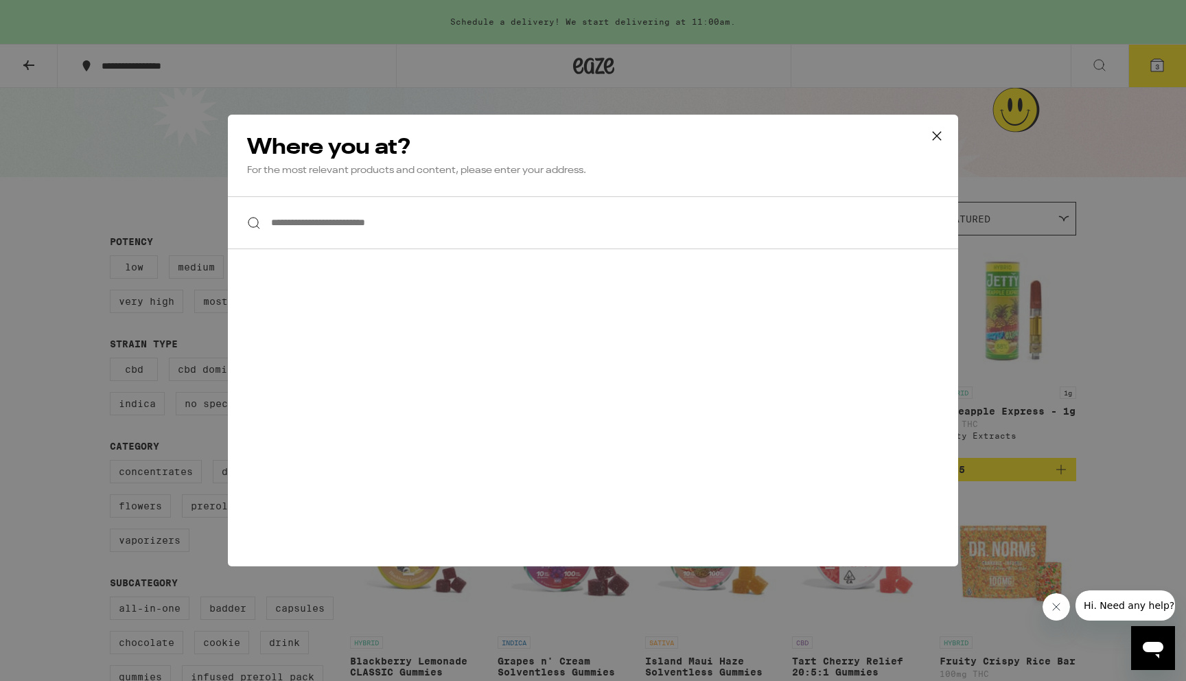
click at [34, 62] on div "**********" at bounding box center [593, 340] width 1186 height 681
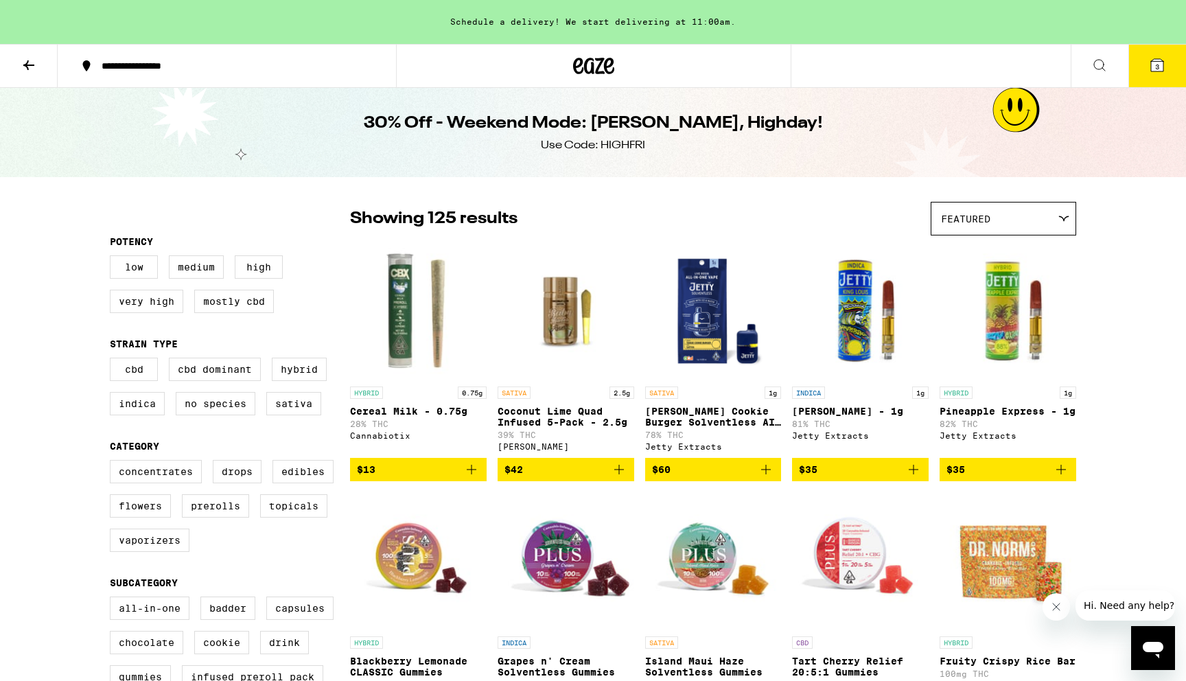
click at [30, 62] on icon at bounding box center [29, 65] width 16 height 16
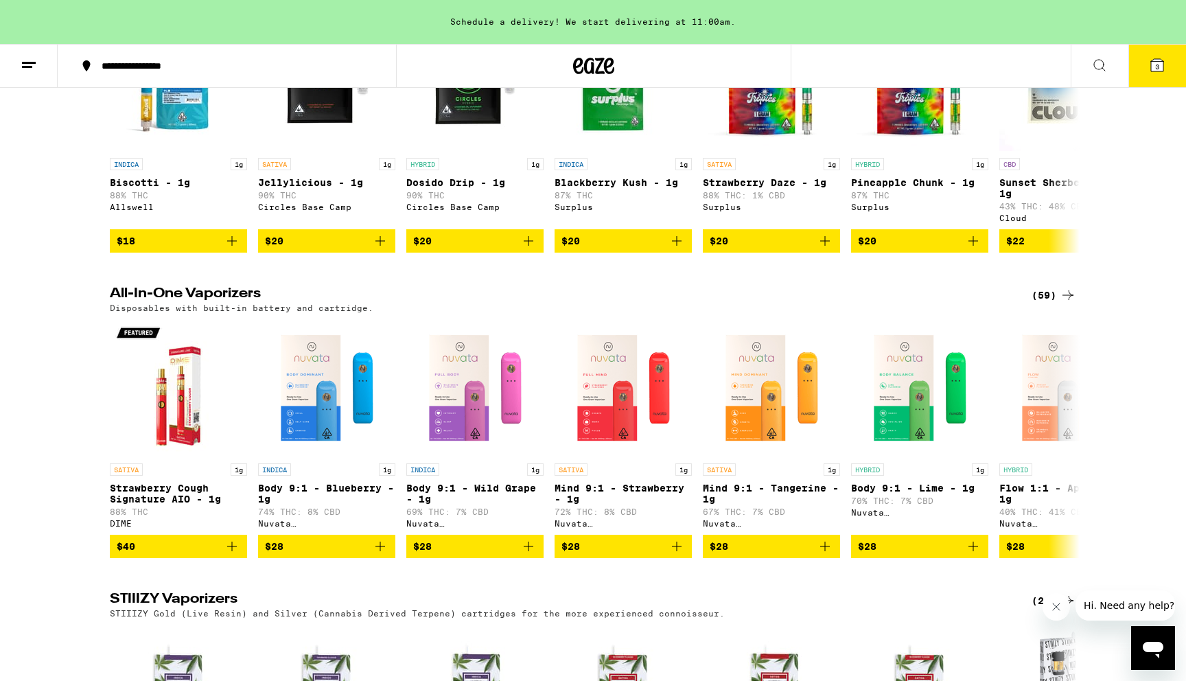
scroll to position [1953, 0]
